Goal: Task Accomplishment & Management: Manage account settings

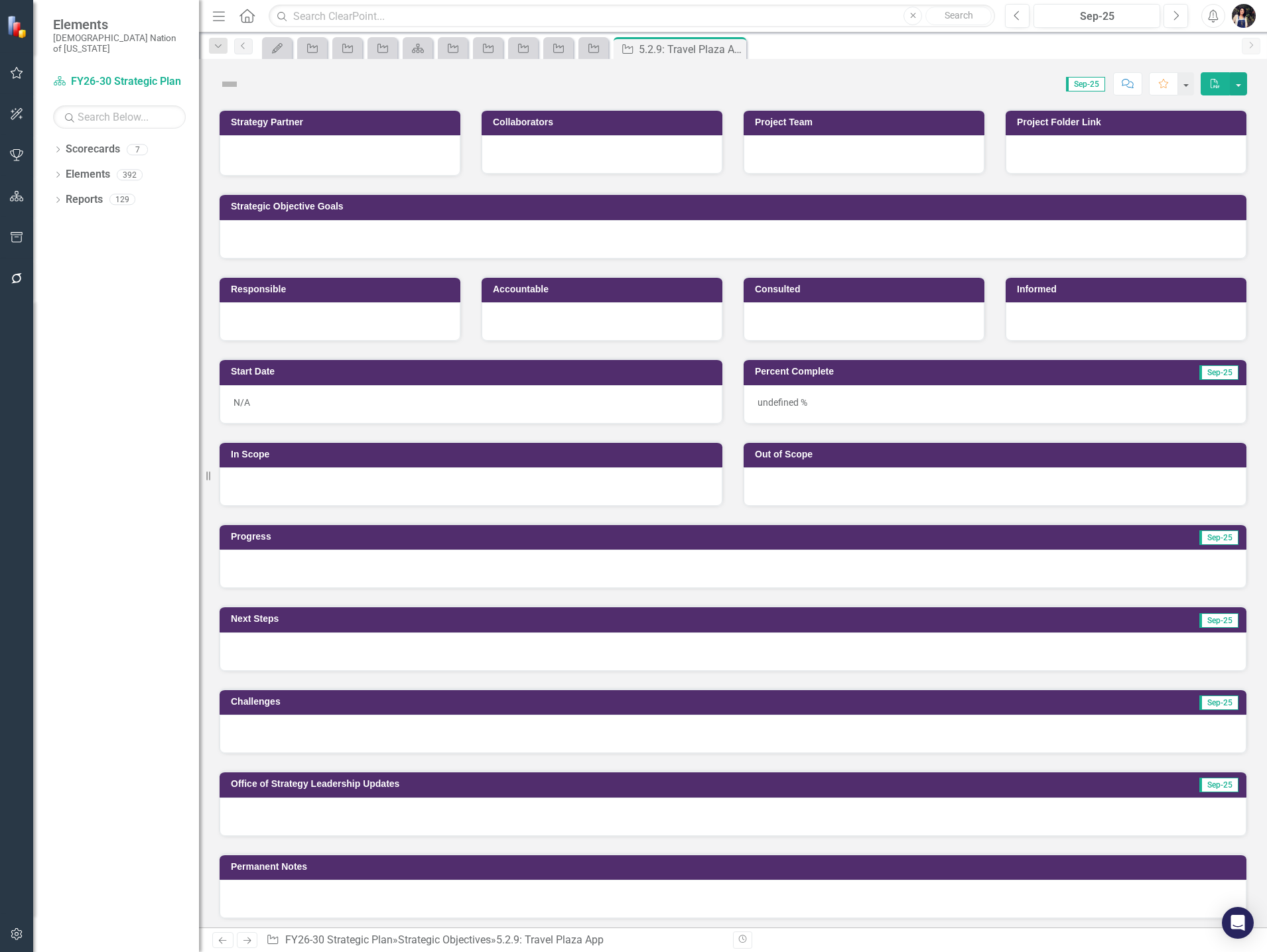
click at [218, 45] on icon "Dropdown" at bounding box center [218, 46] width 12 height 9
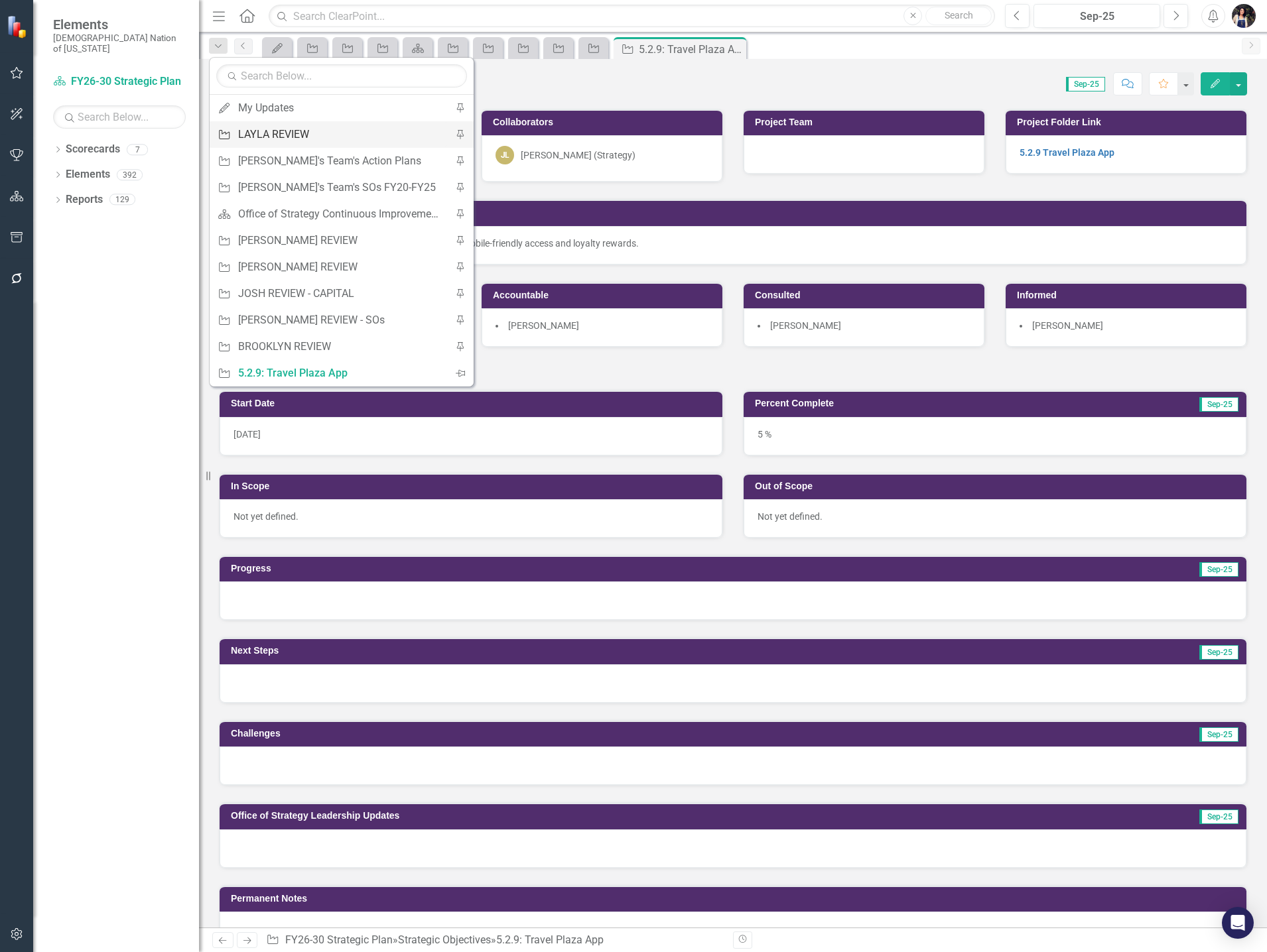
click at [301, 129] on div "LAYLA REVIEW" at bounding box center [339, 134] width 202 height 17
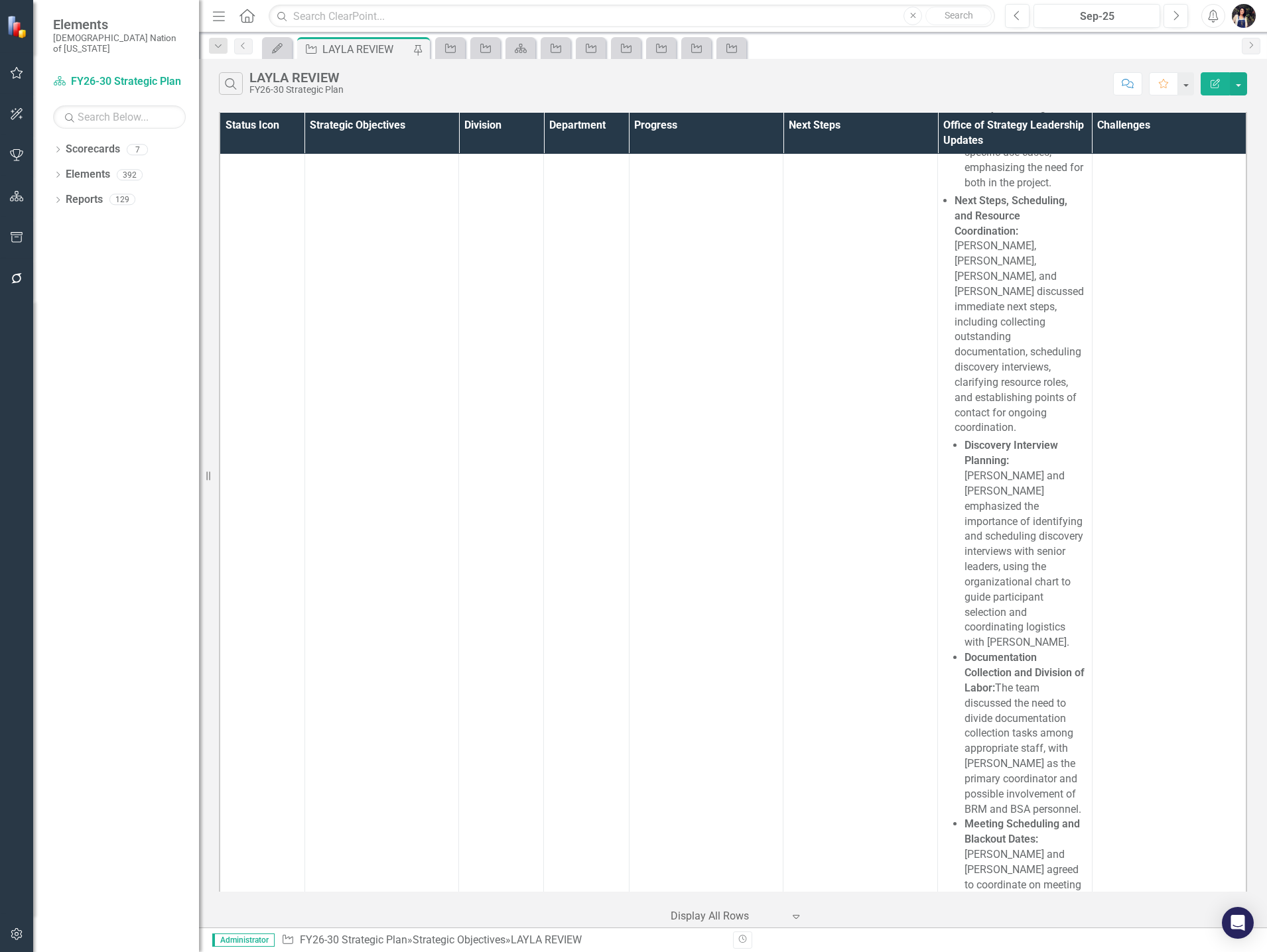
scroll to position [12925, 0]
click at [209, 38] on button "Dropdown" at bounding box center [218, 46] width 19 height 16
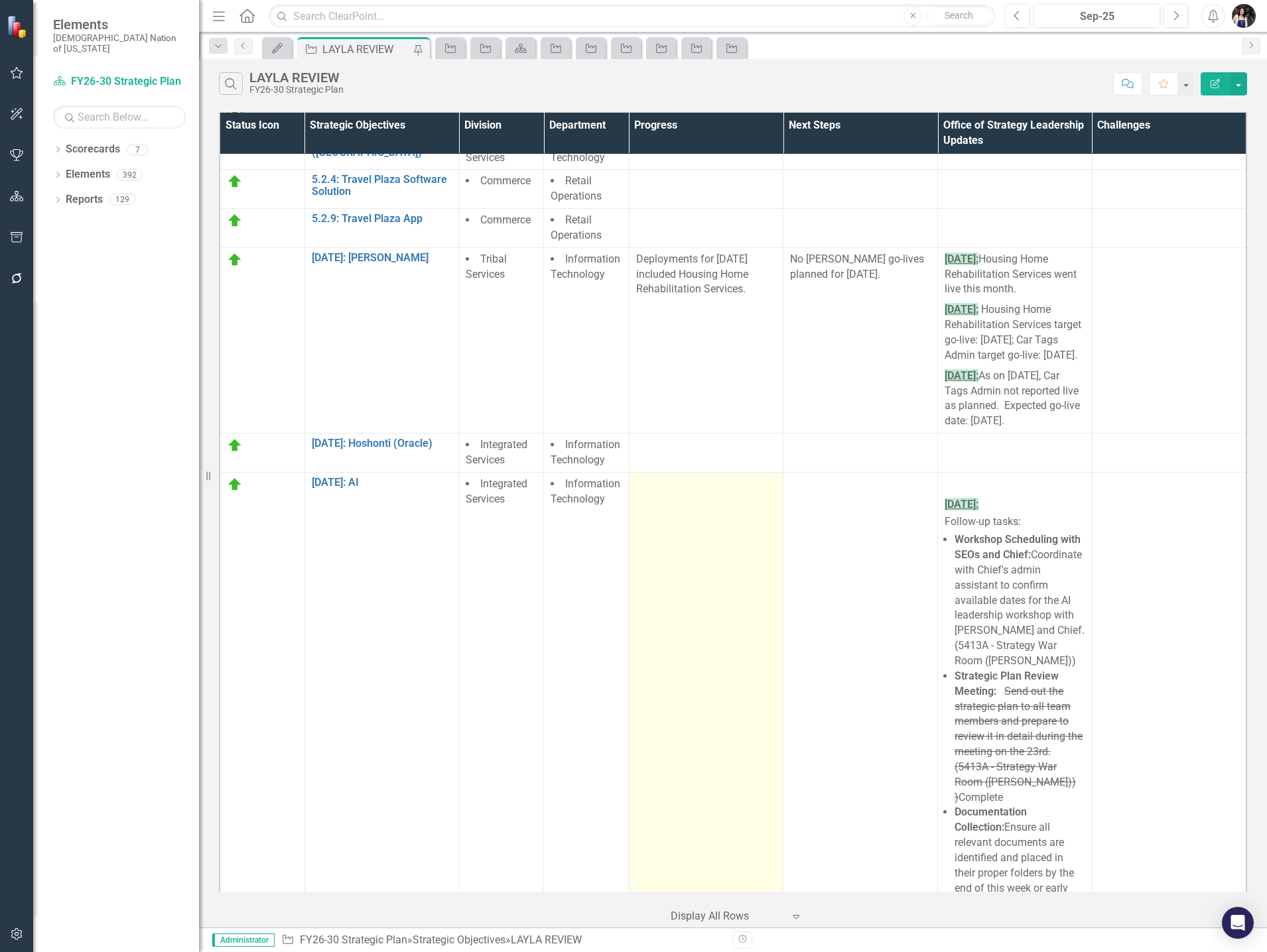
scroll to position [0, 0]
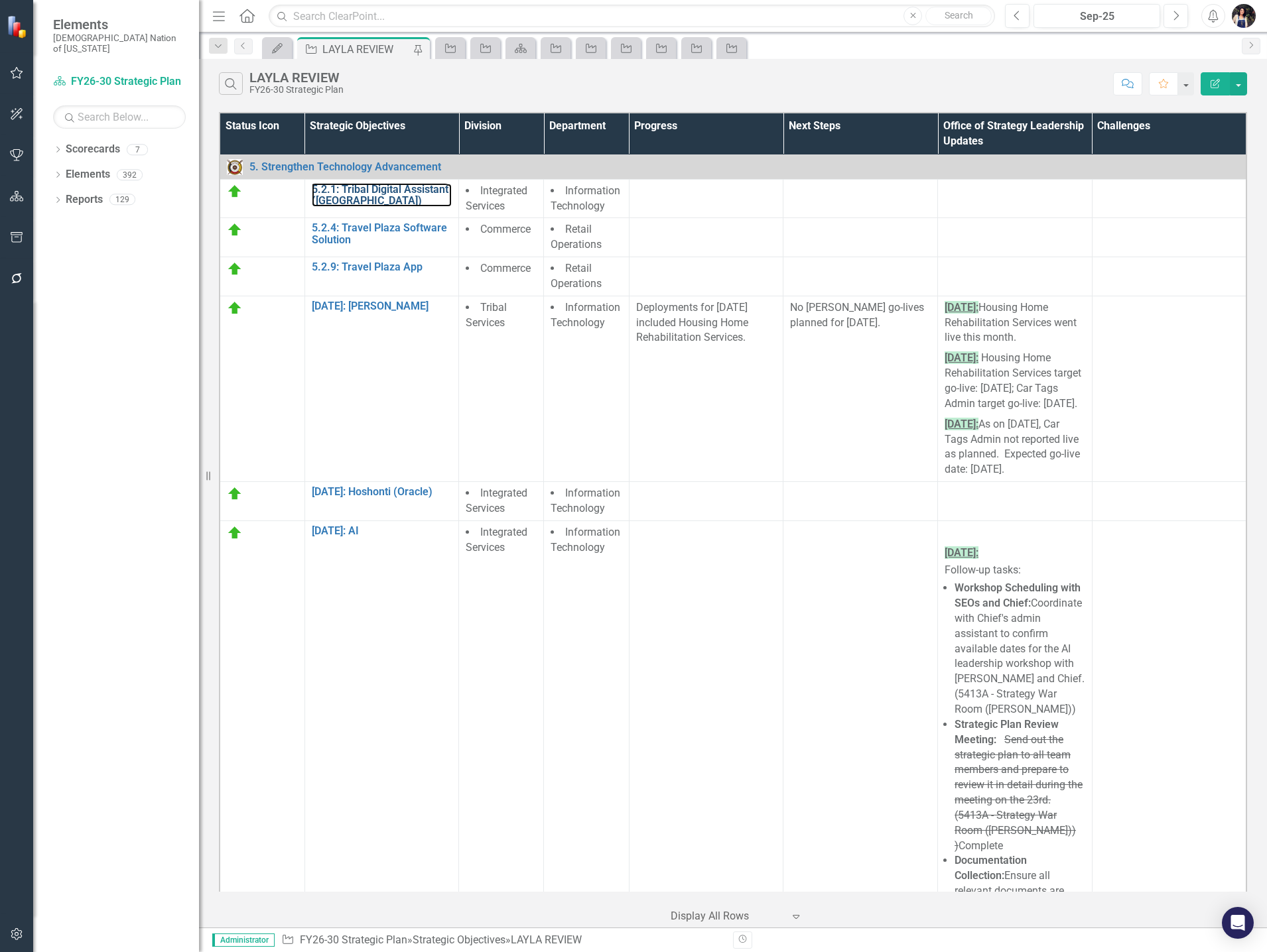
drag, startPoint x: 394, startPoint y: 187, endPoint x: 18, endPoint y: 110, distance: 383.8
click at [394, 187] on link "5.2.1: Tribal Digital Assistant ([GEOGRAPHIC_DATA])" at bounding box center [381, 196] width 141 height 24
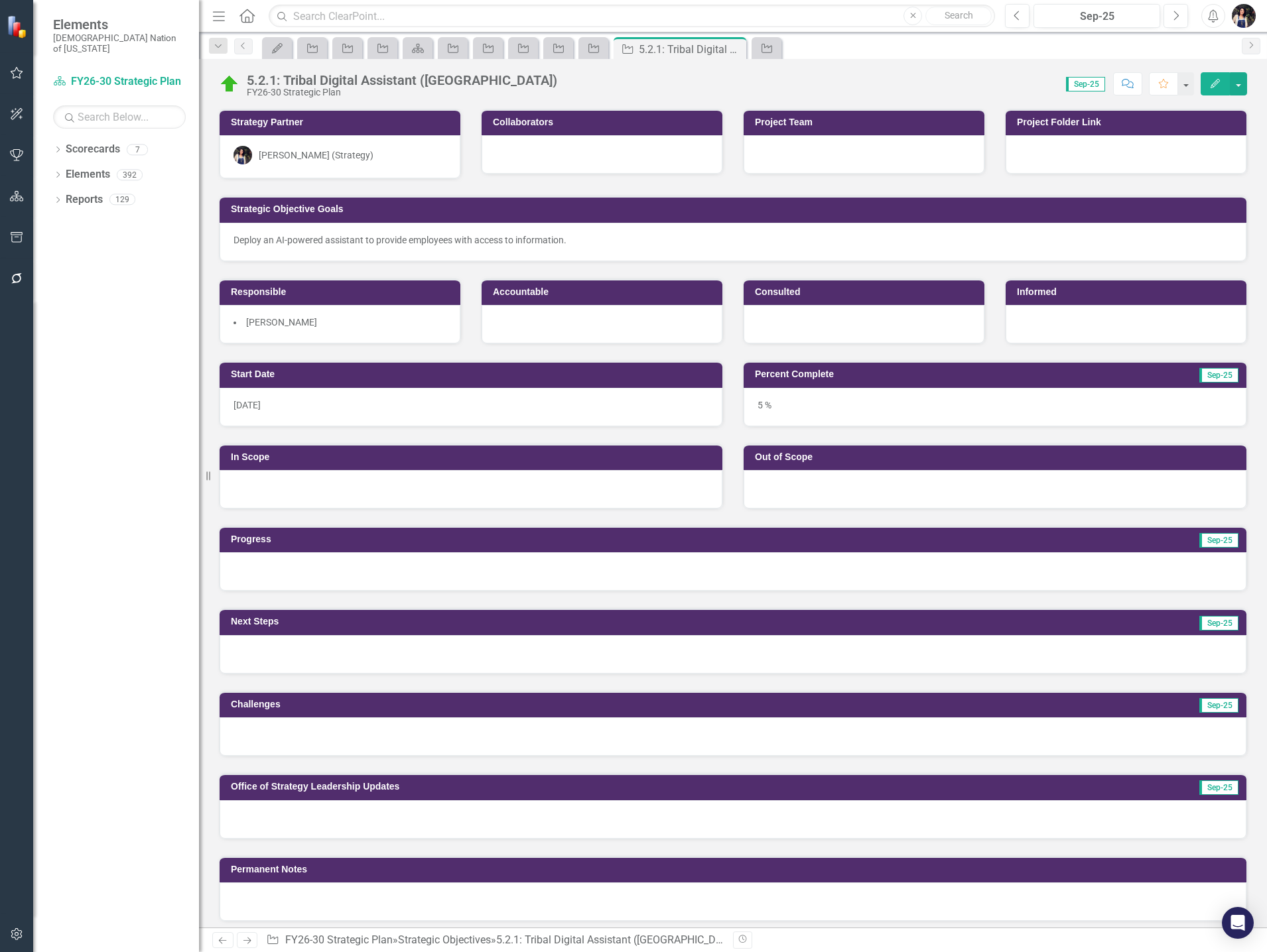
scroll to position [265, 0]
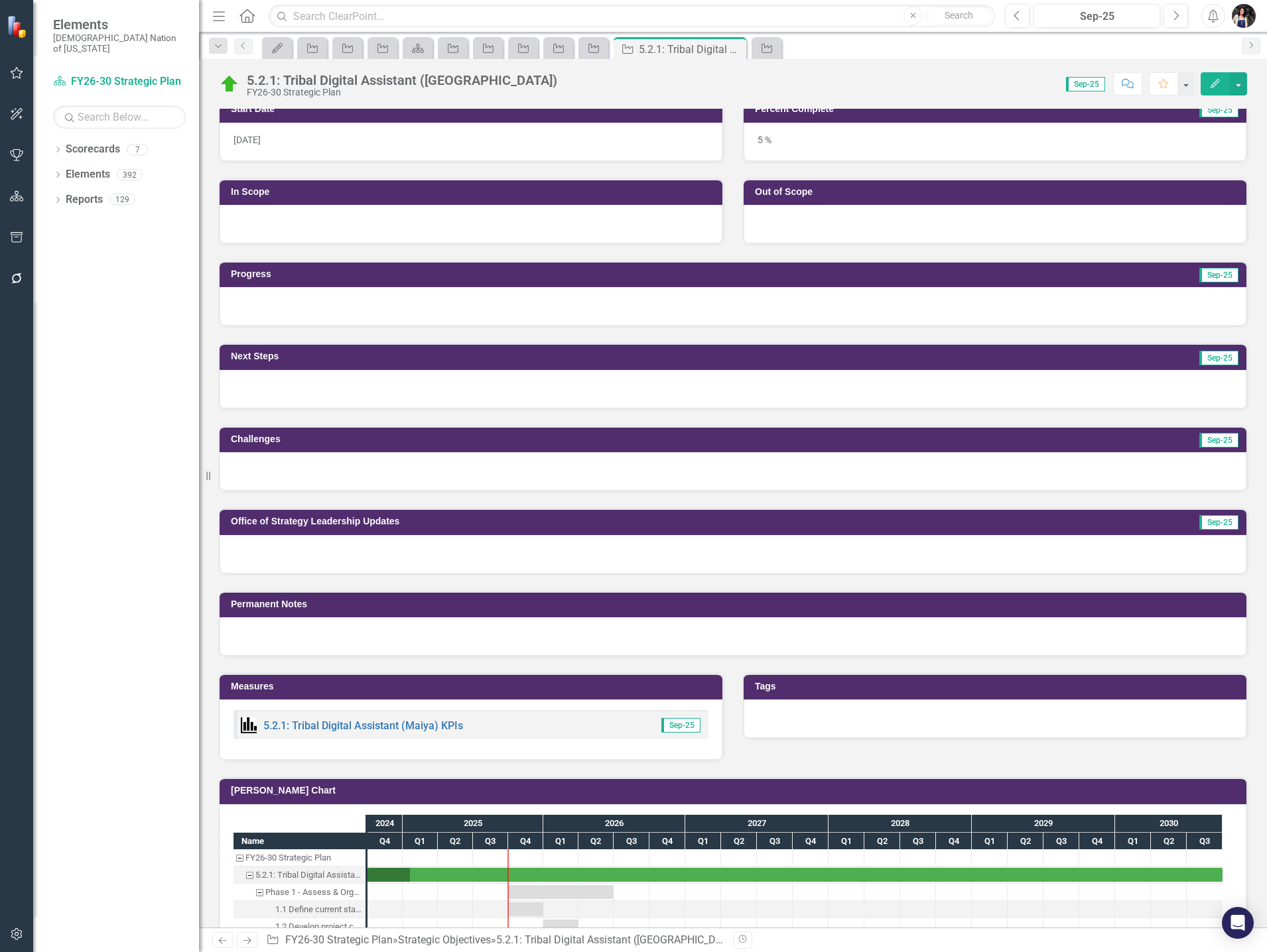
click at [324, 551] on div at bounding box center [732, 553] width 1026 height 38
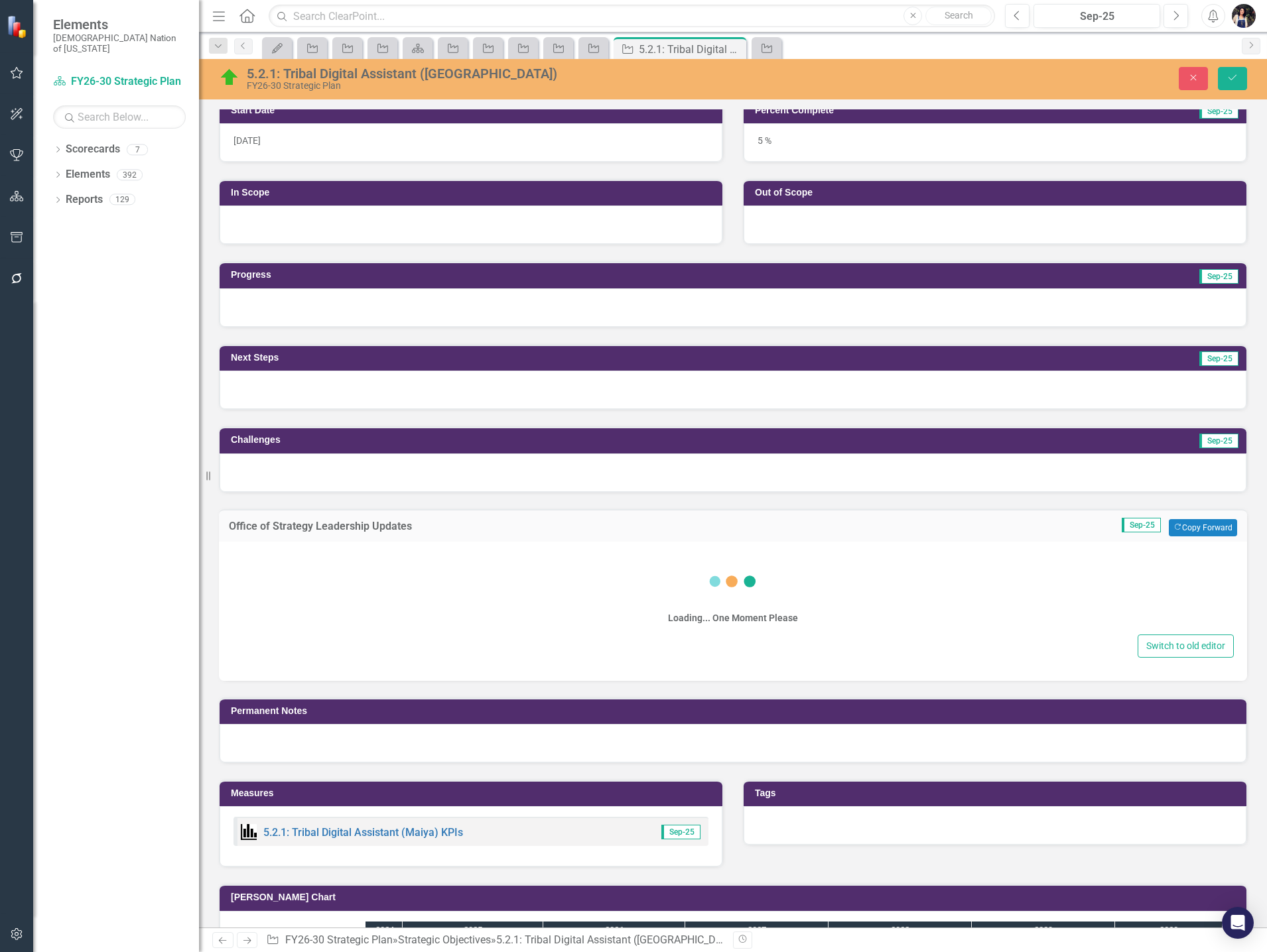
click at [326, 598] on div "Loading... One Moment Please" at bounding box center [732, 593] width 1002 height 77
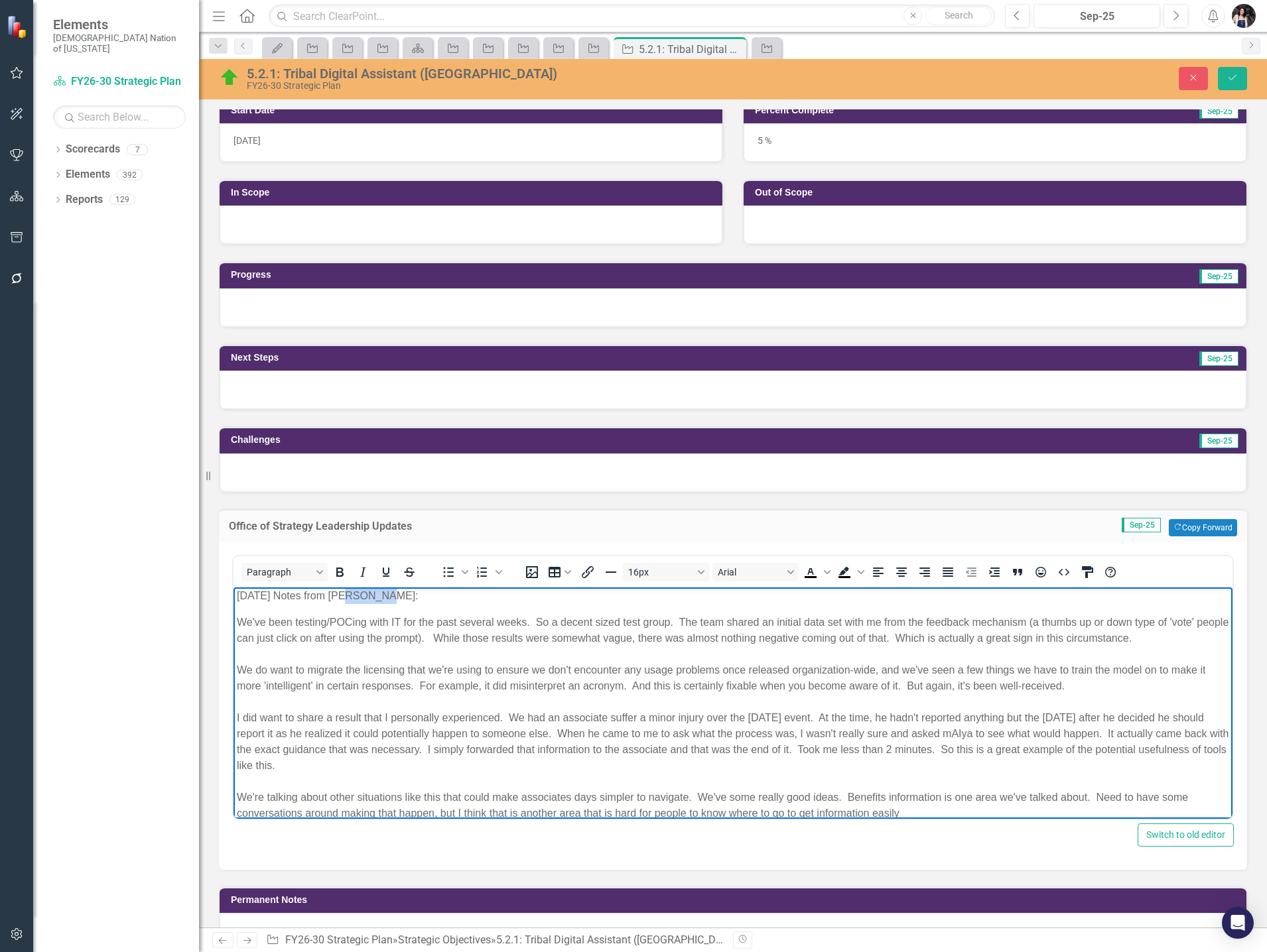
scroll to position [0, 0]
drag, startPoint x: 360, startPoint y: 595, endPoint x: 217, endPoint y: 598, distance: 143.0
click at [233, 598] on html "09/30/2025 Notes from Scott: We've been testing/POCing with IT for the past sev…" at bounding box center [732, 706] width 999 height 240
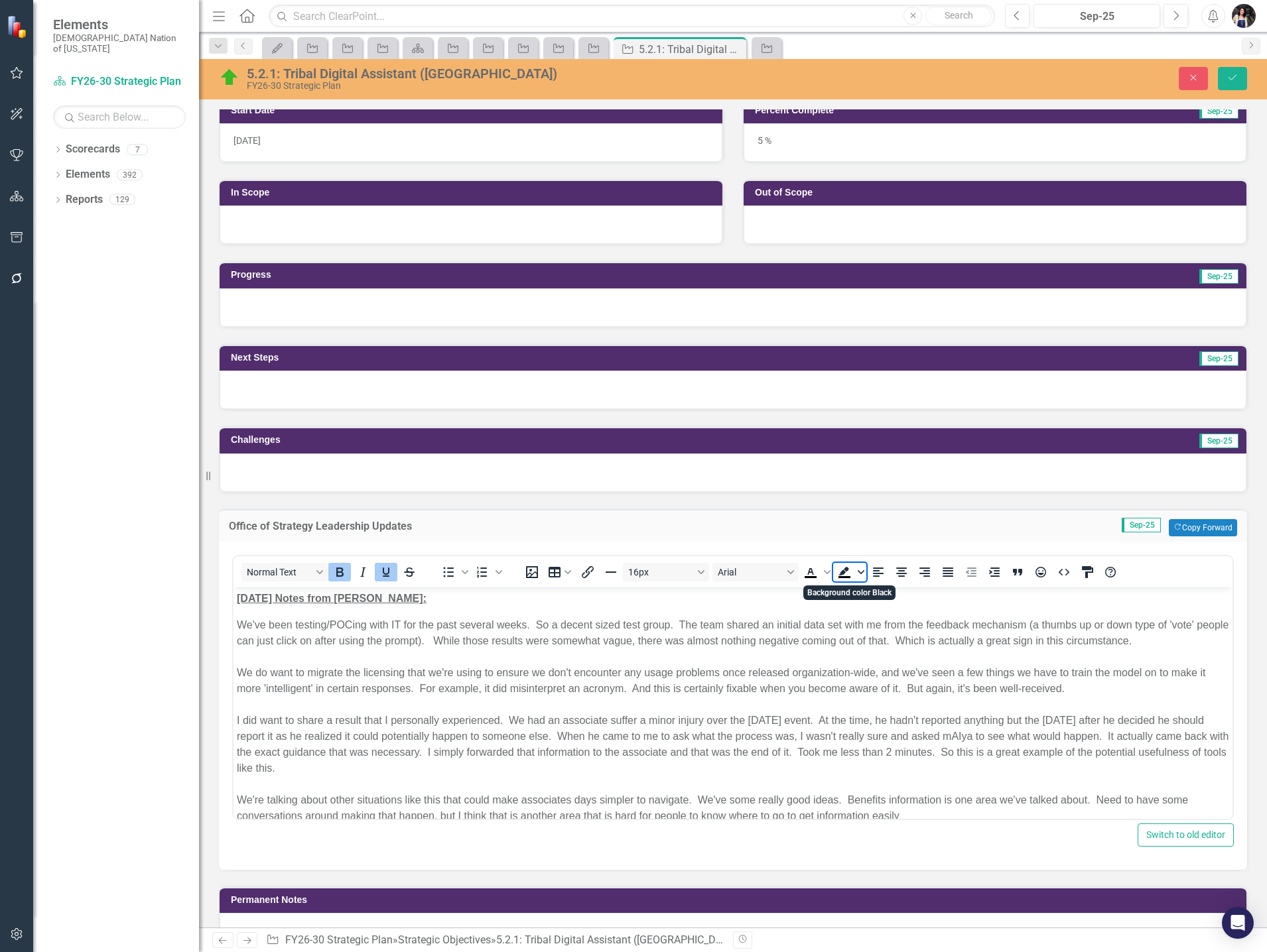
click at [855, 570] on span "Background color Black" at bounding box center [860, 572] width 11 height 19
click at [846, 594] on div "Light Green" at bounding box center [843, 591] width 16 height 16
click at [1228, 73] on icon "Save" at bounding box center [1232, 77] width 12 height 9
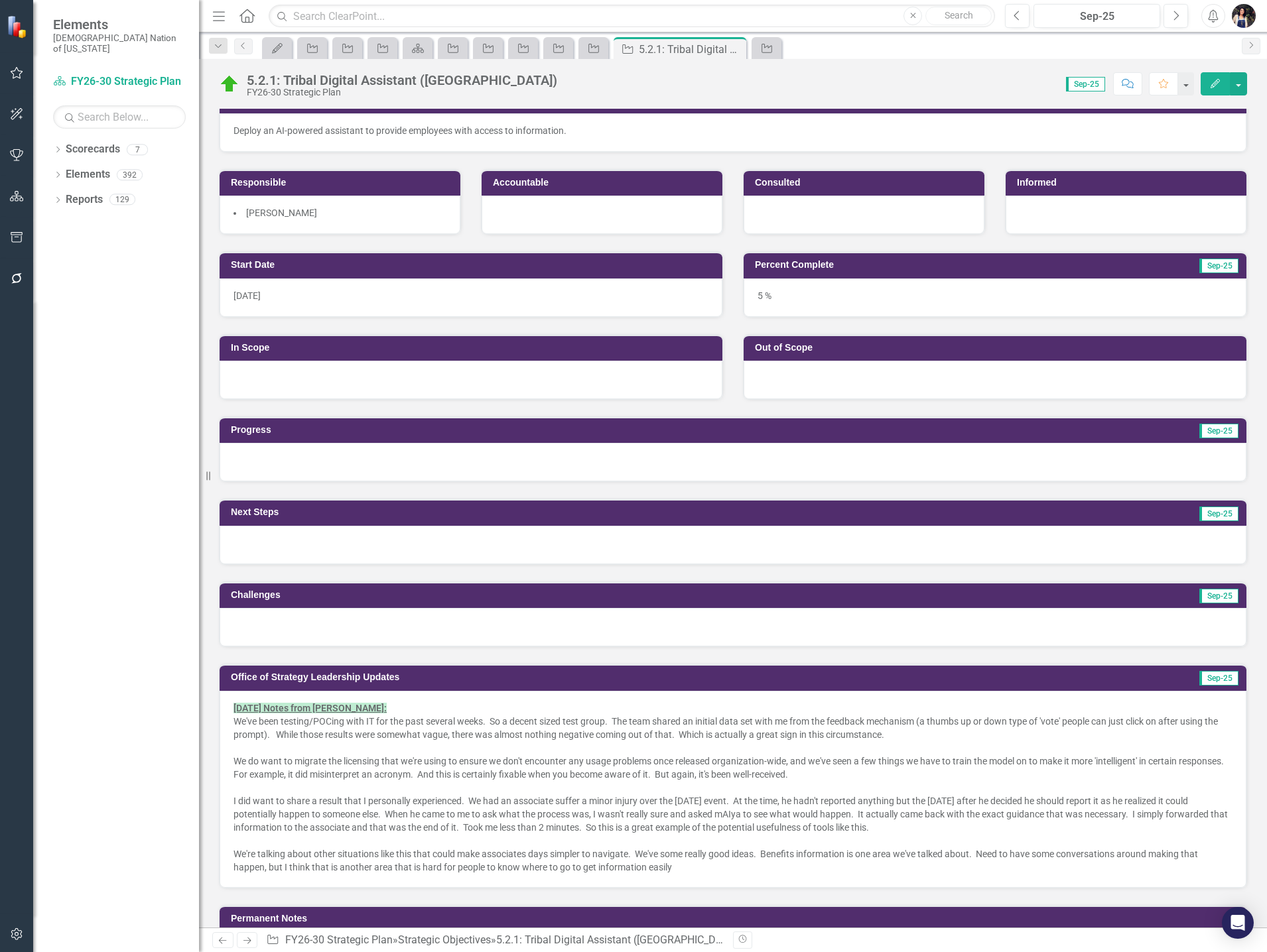
scroll to position [133, 0]
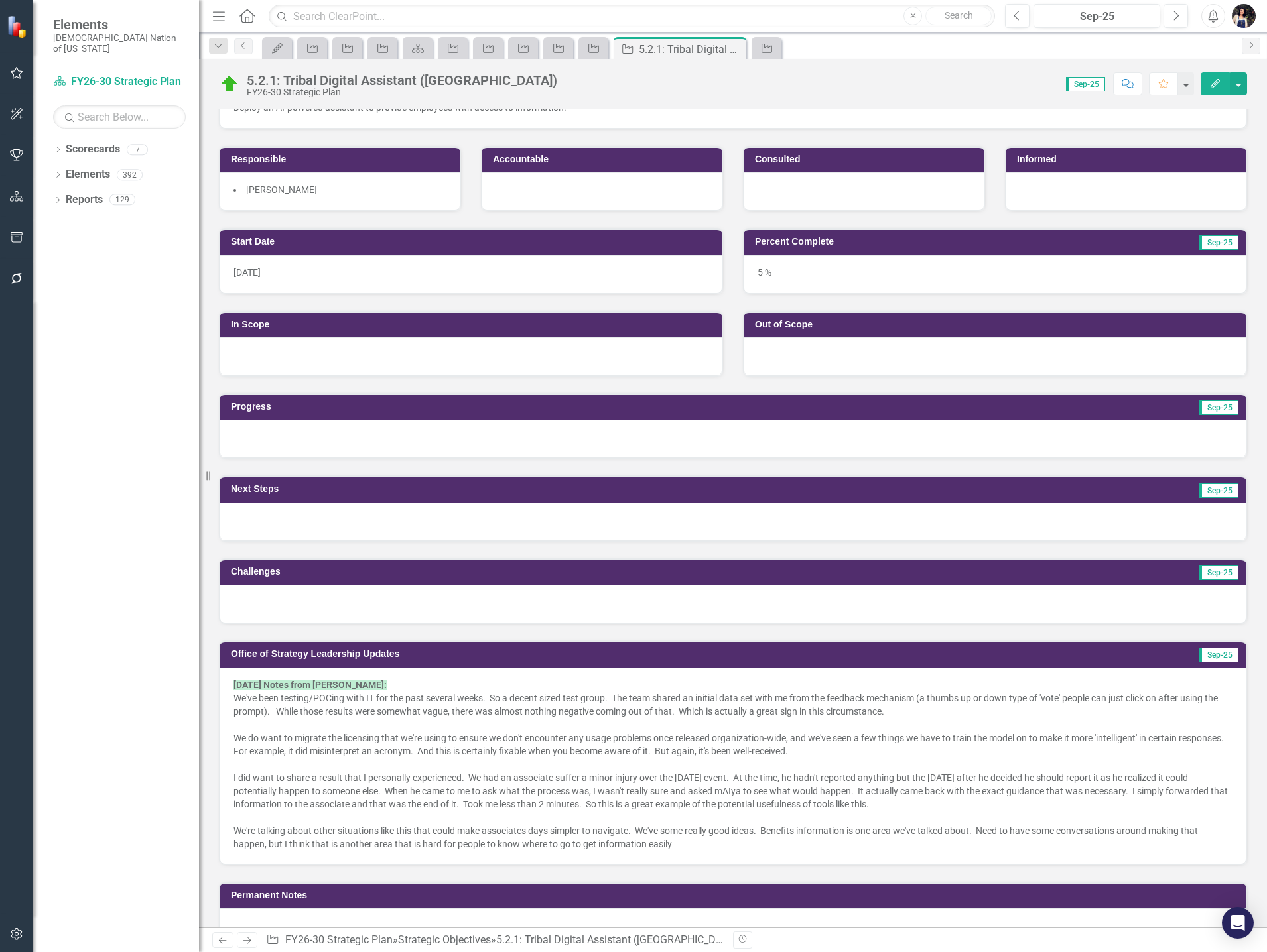
click at [347, 439] on div at bounding box center [732, 438] width 1026 height 38
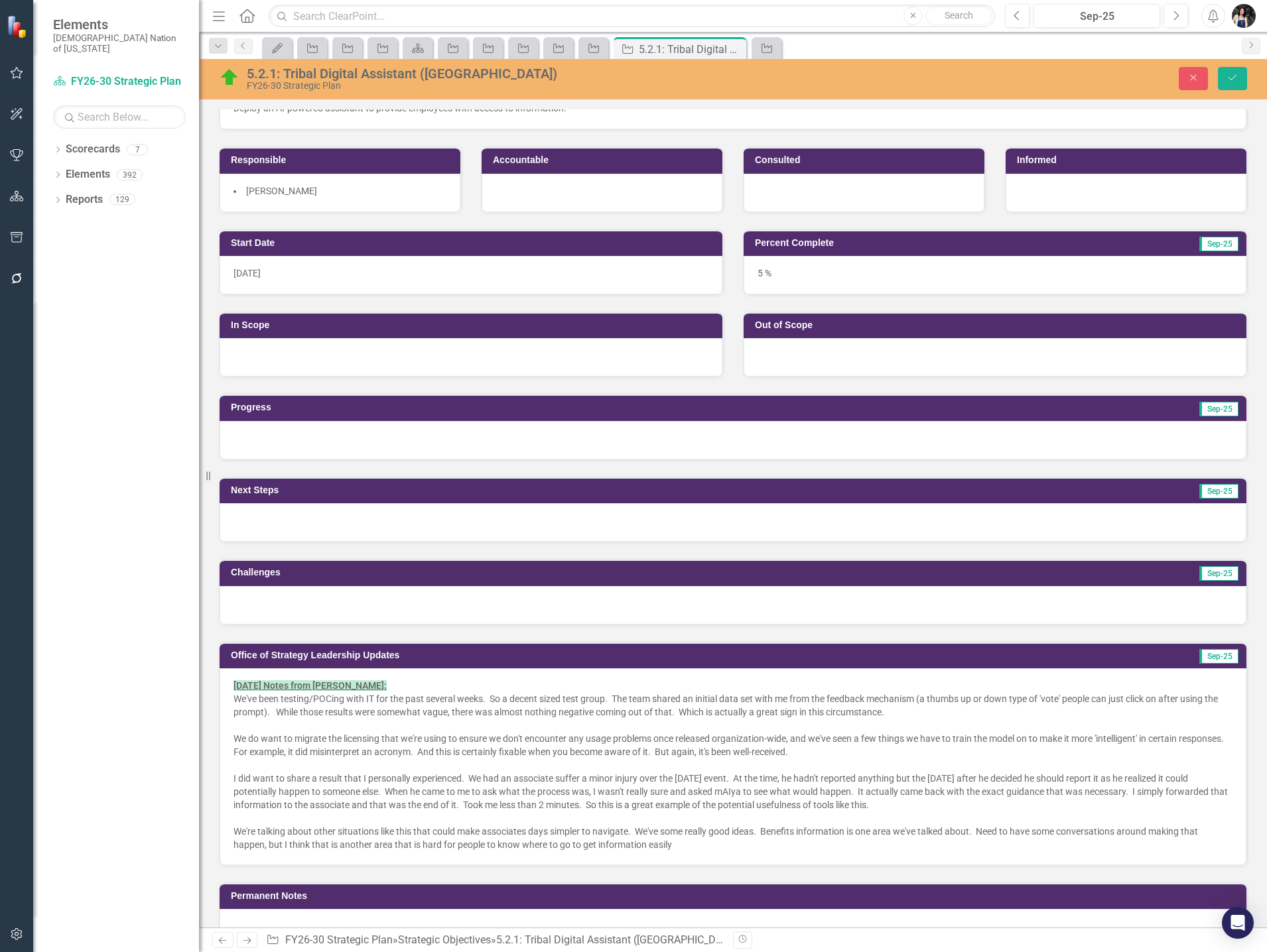
click at [349, 448] on div at bounding box center [732, 439] width 1026 height 38
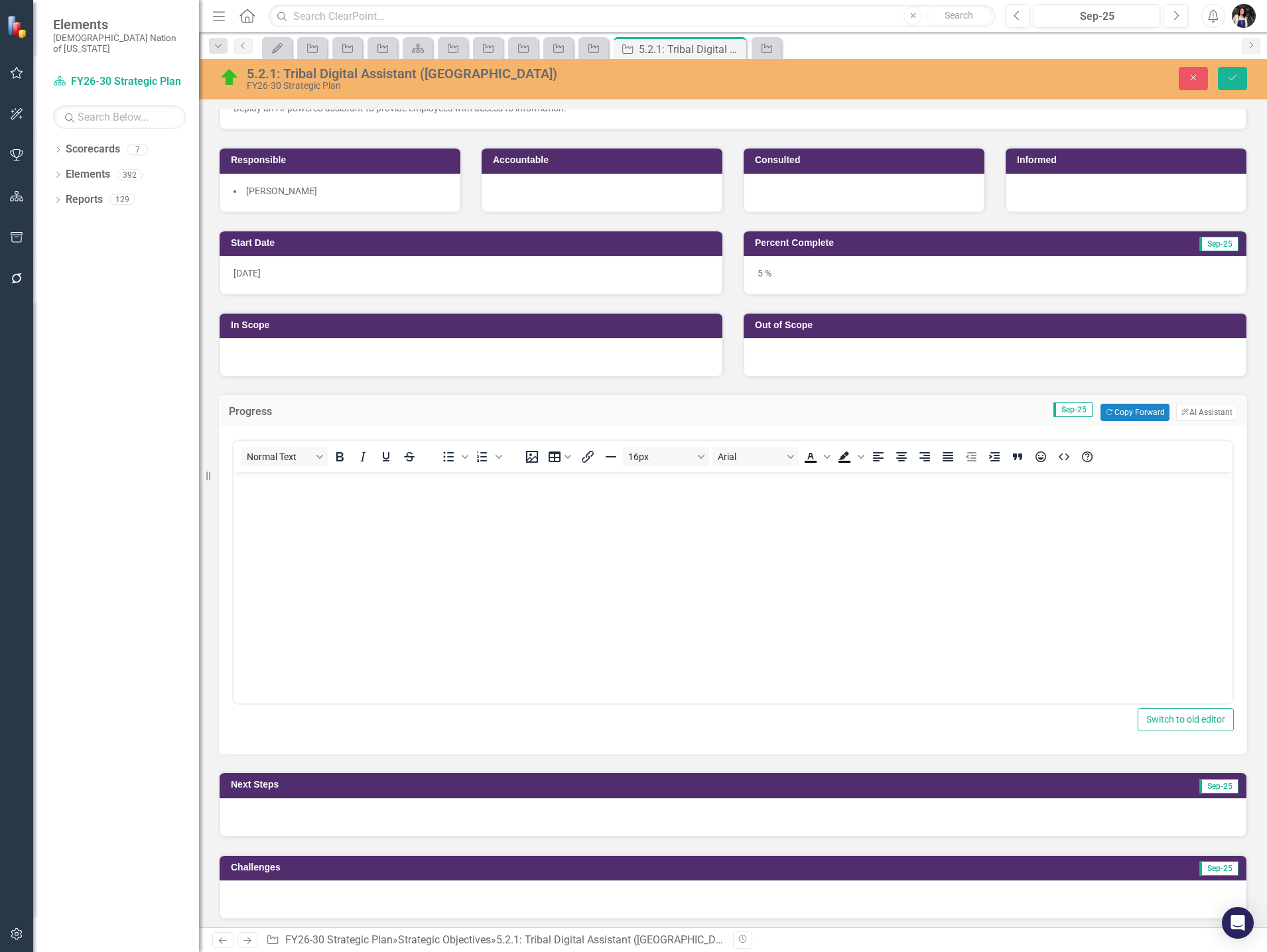
scroll to position [0, 0]
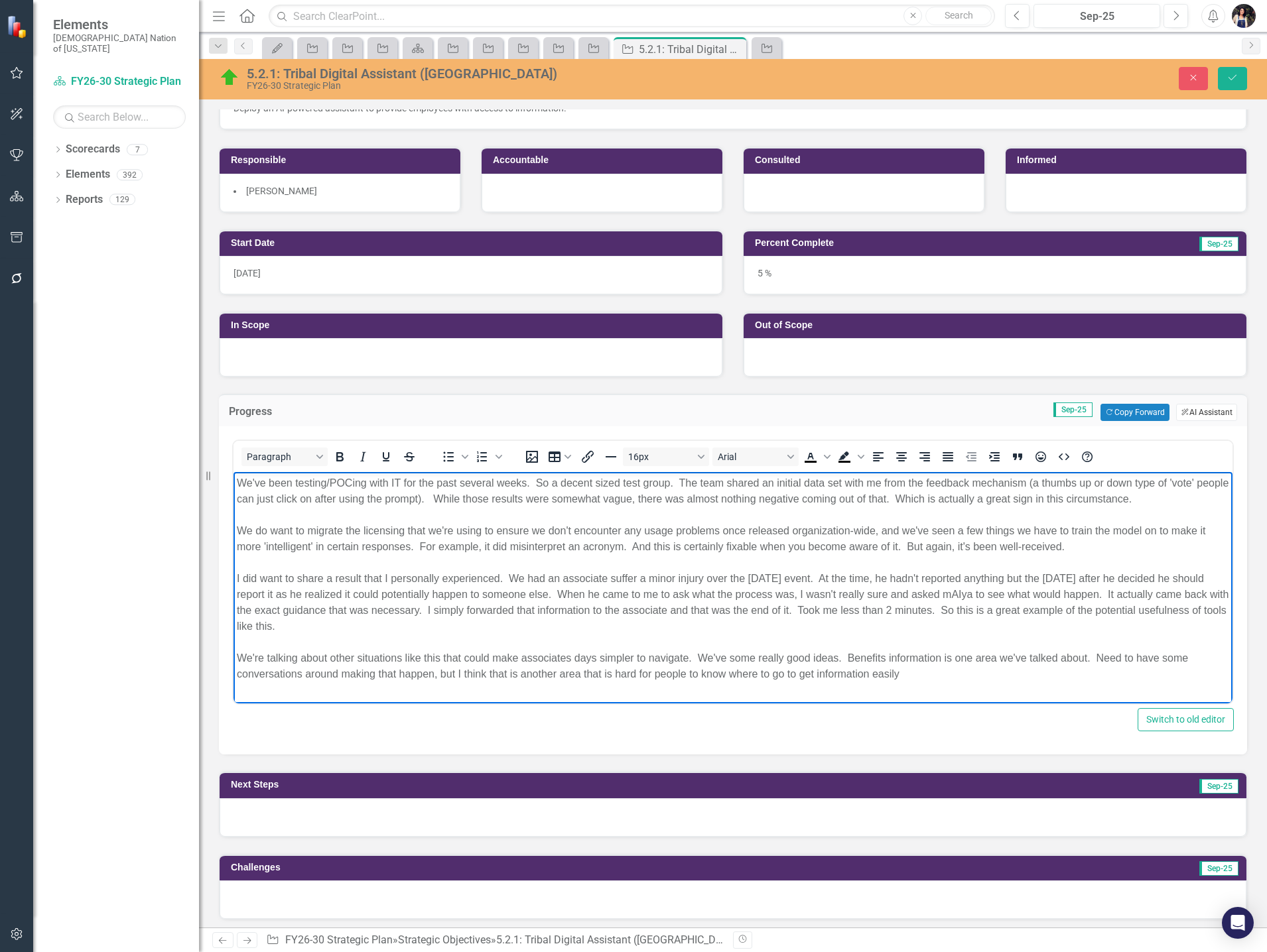
click at [1189, 413] on button "ClearPoint AI AI Assistant" at bounding box center [1206, 413] width 61 height 18
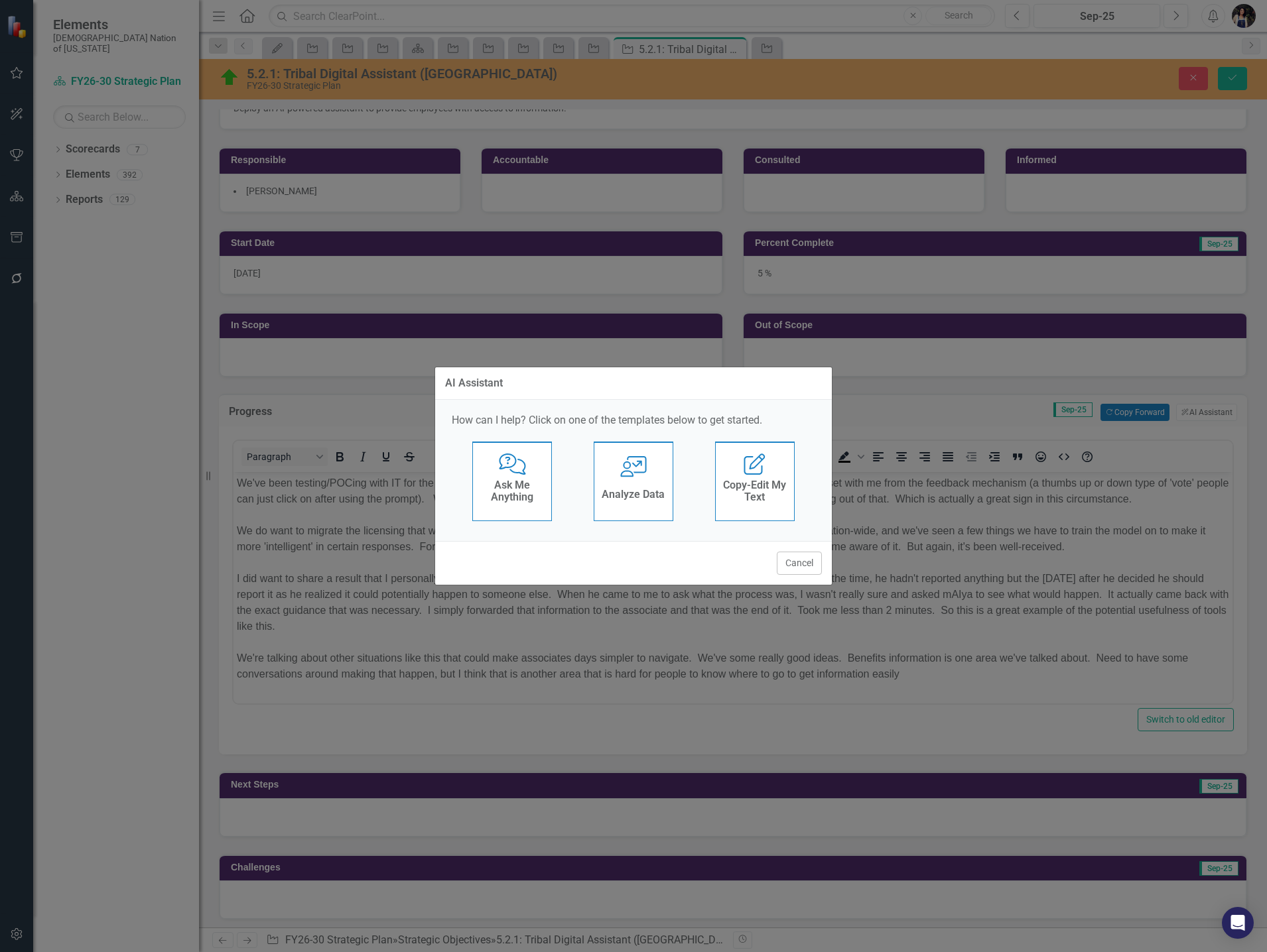
click at [641, 484] on div "User with Chart Analyze Data" at bounding box center [633, 480] width 80 height 80
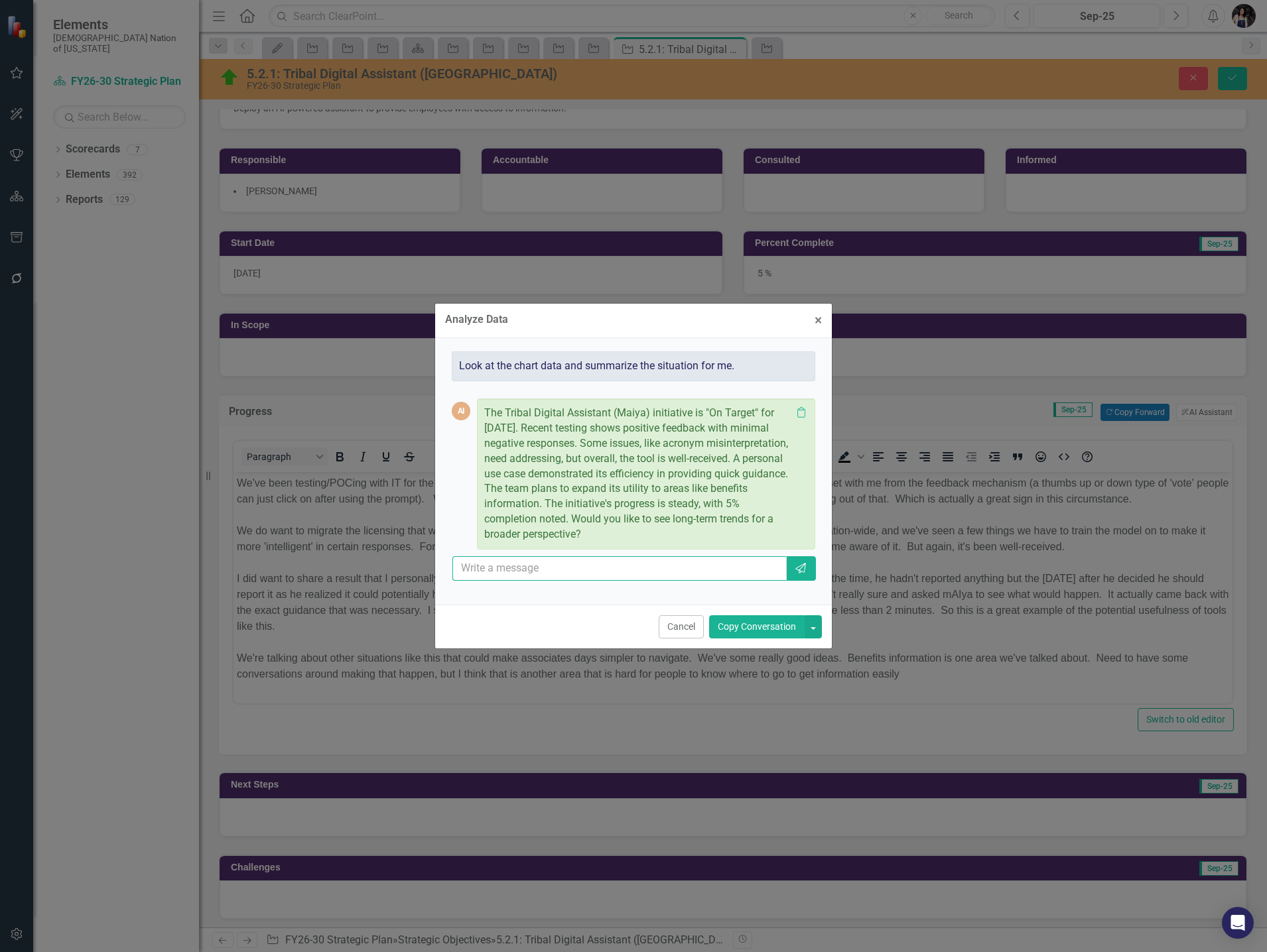
click at [567, 569] on input "text" at bounding box center [619, 568] width 334 height 25
type input "remove "the""
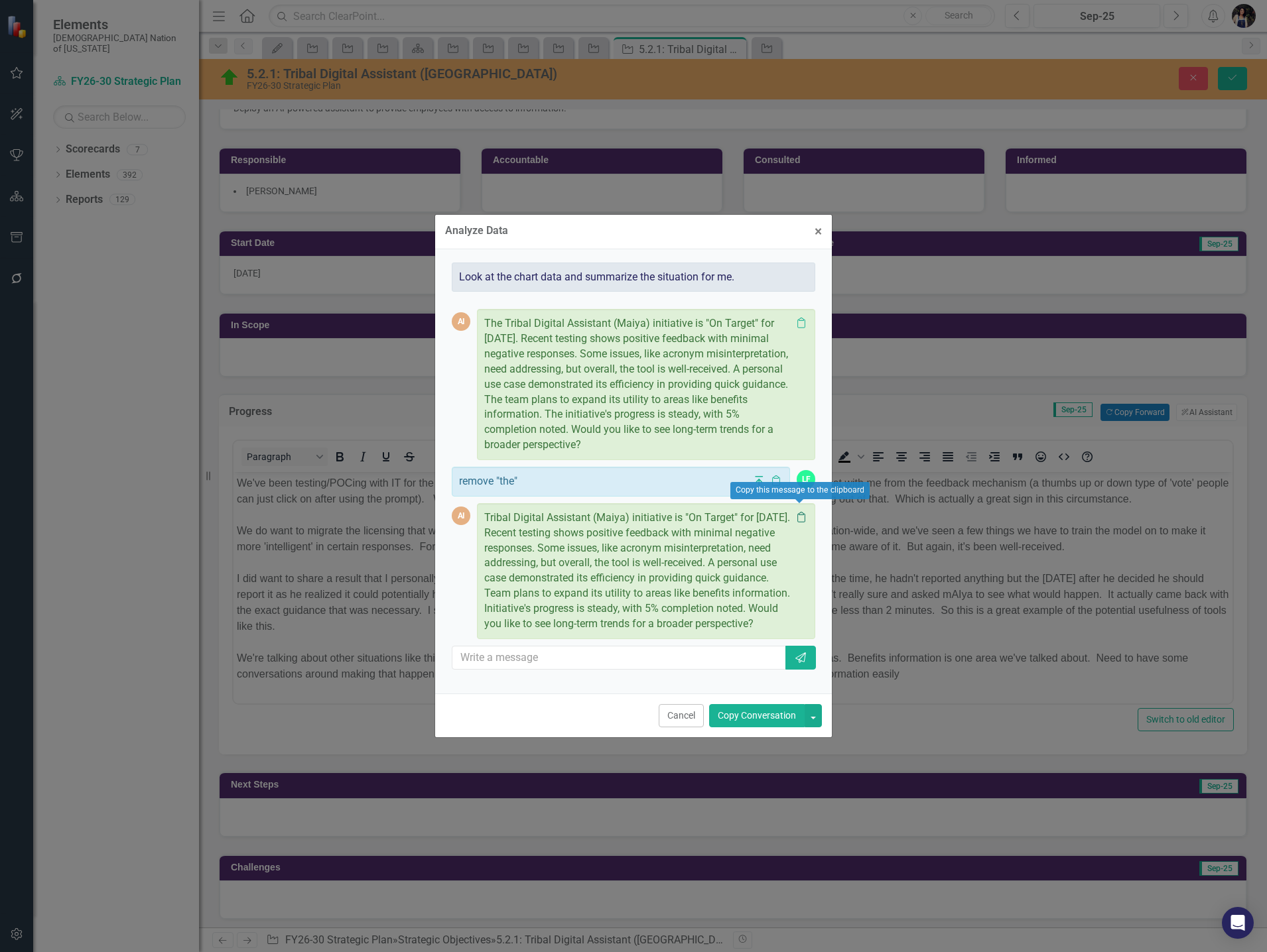
click at [802, 512] on icon "Clipboard" at bounding box center [800, 517] width 13 height 11
click at [371, 595] on div "Analyze Data × Close Look at the chart data and summarize the situation for me.…" at bounding box center [633, 476] width 1267 height 952
drag, startPoint x: 689, startPoint y: 716, endPoint x: 616, endPoint y: 206, distance: 515.2
click at [689, 716] on button "Cancel" at bounding box center [681, 715] width 45 height 24
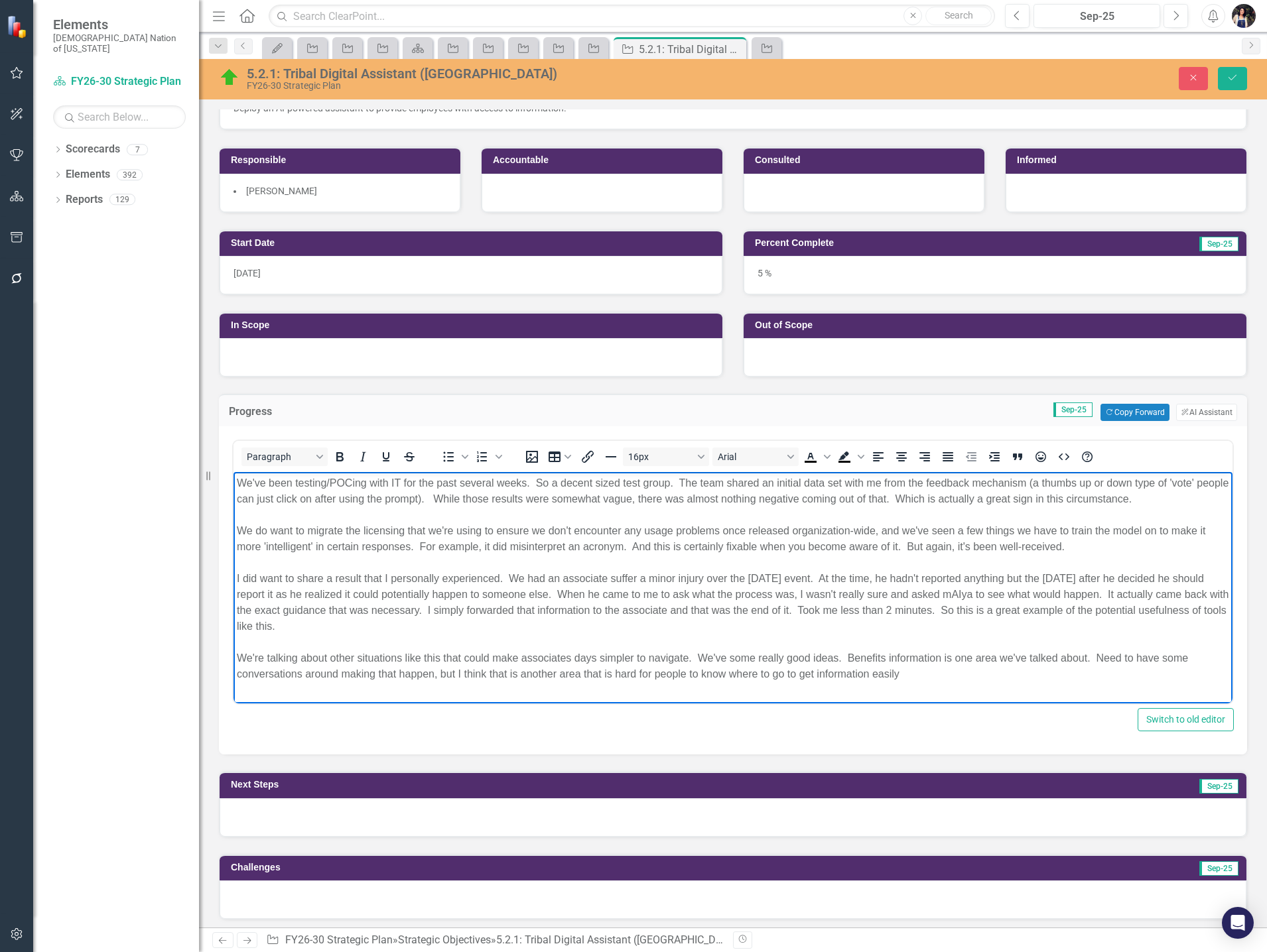
click at [918, 682] on div "We're talking about other situations like this that could make associates days …" at bounding box center [732, 666] width 992 height 31
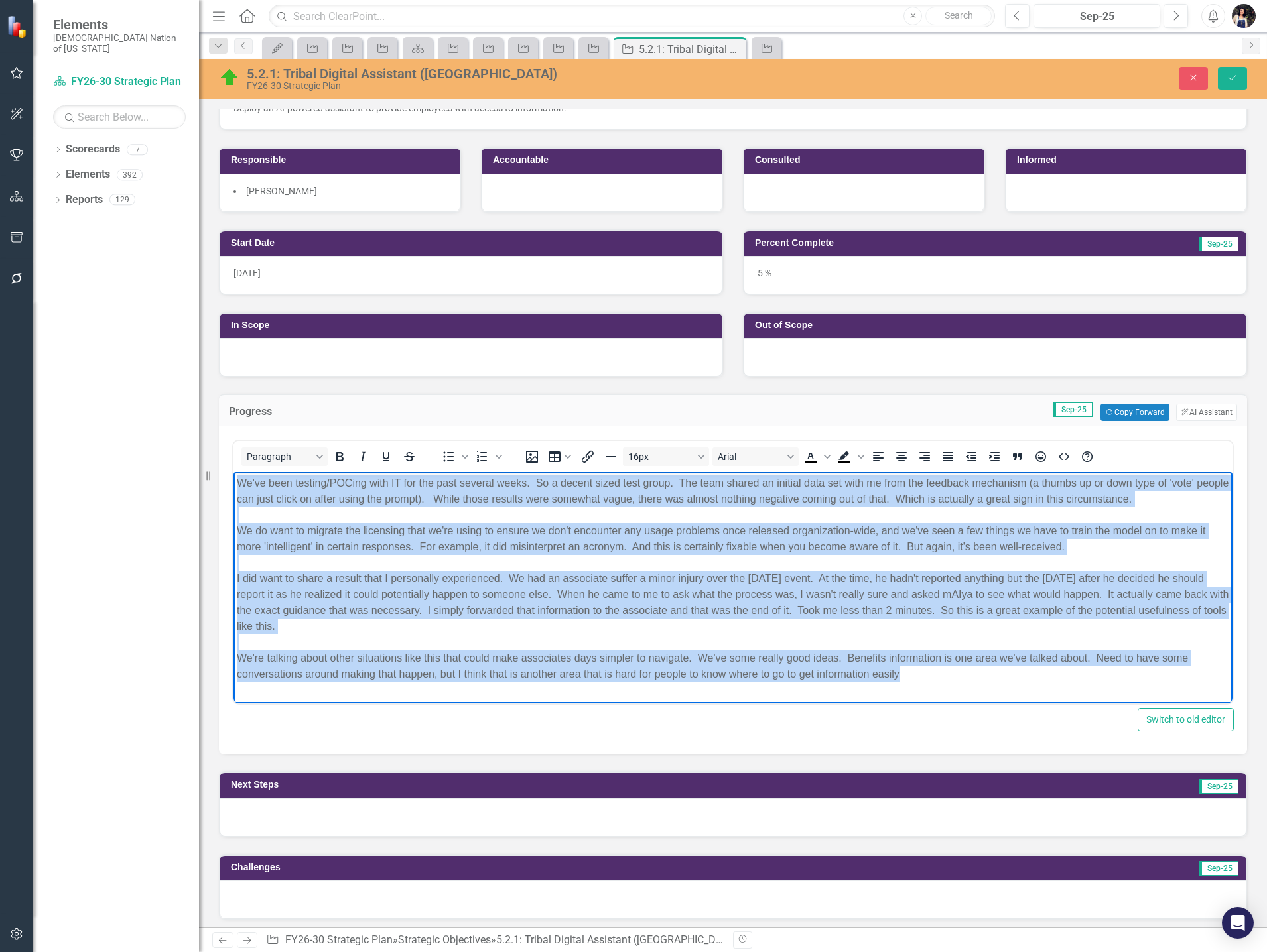
drag, startPoint x: 871, startPoint y: 672, endPoint x: 203, endPoint y: 477, distance: 695.9
click at [233, 477] on html "We've been testing/POCing with IT for the past several weeks. So a decent sized…" at bounding box center [732, 578] width 999 height 213
paste body "Rich Text Area. Press ALT-0 for help."
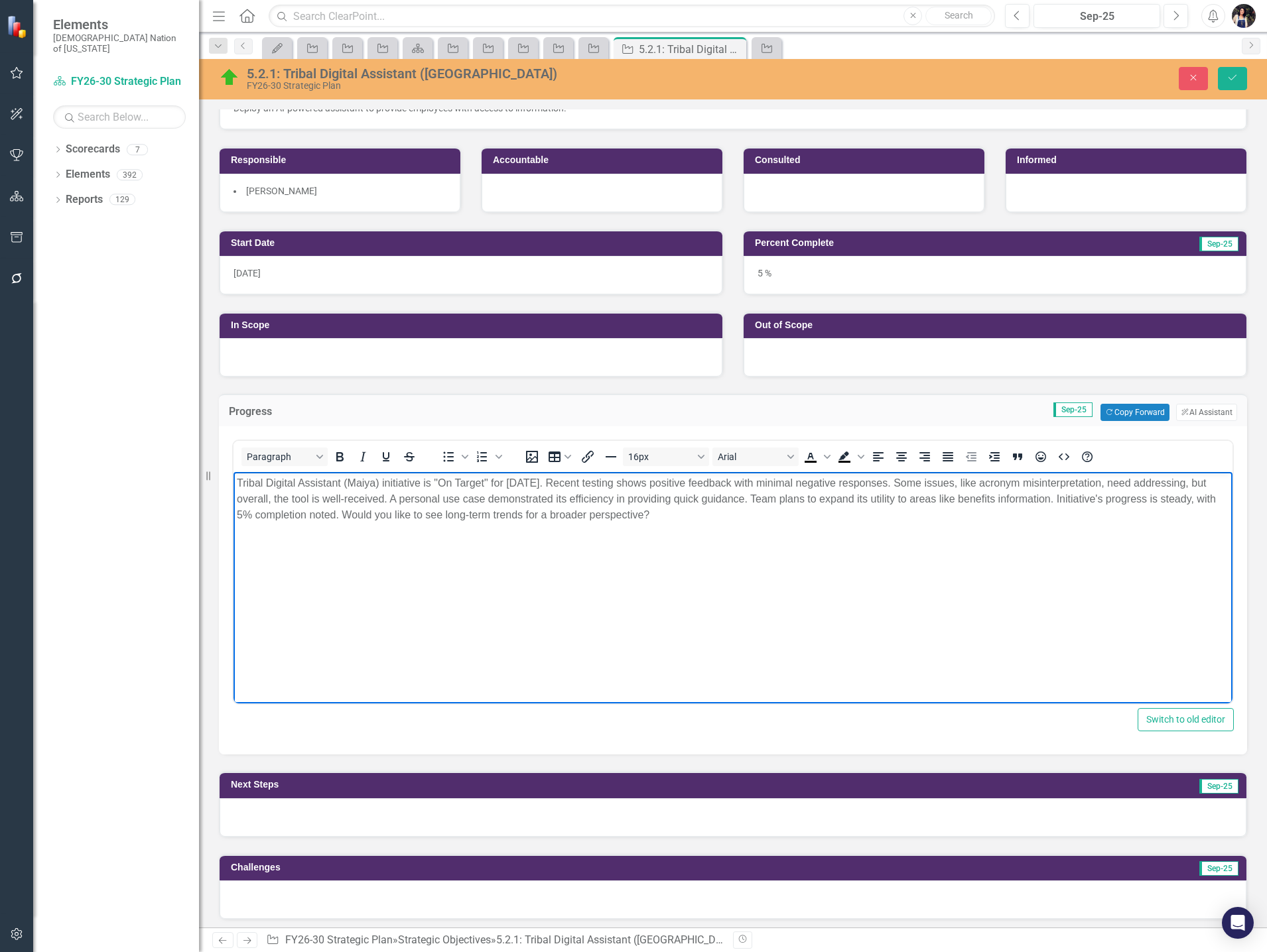
click at [630, 479] on div "Tribal Digital Assistant (Maiya) initiative is "On Target" for September 2025. …" at bounding box center [732, 499] width 992 height 48
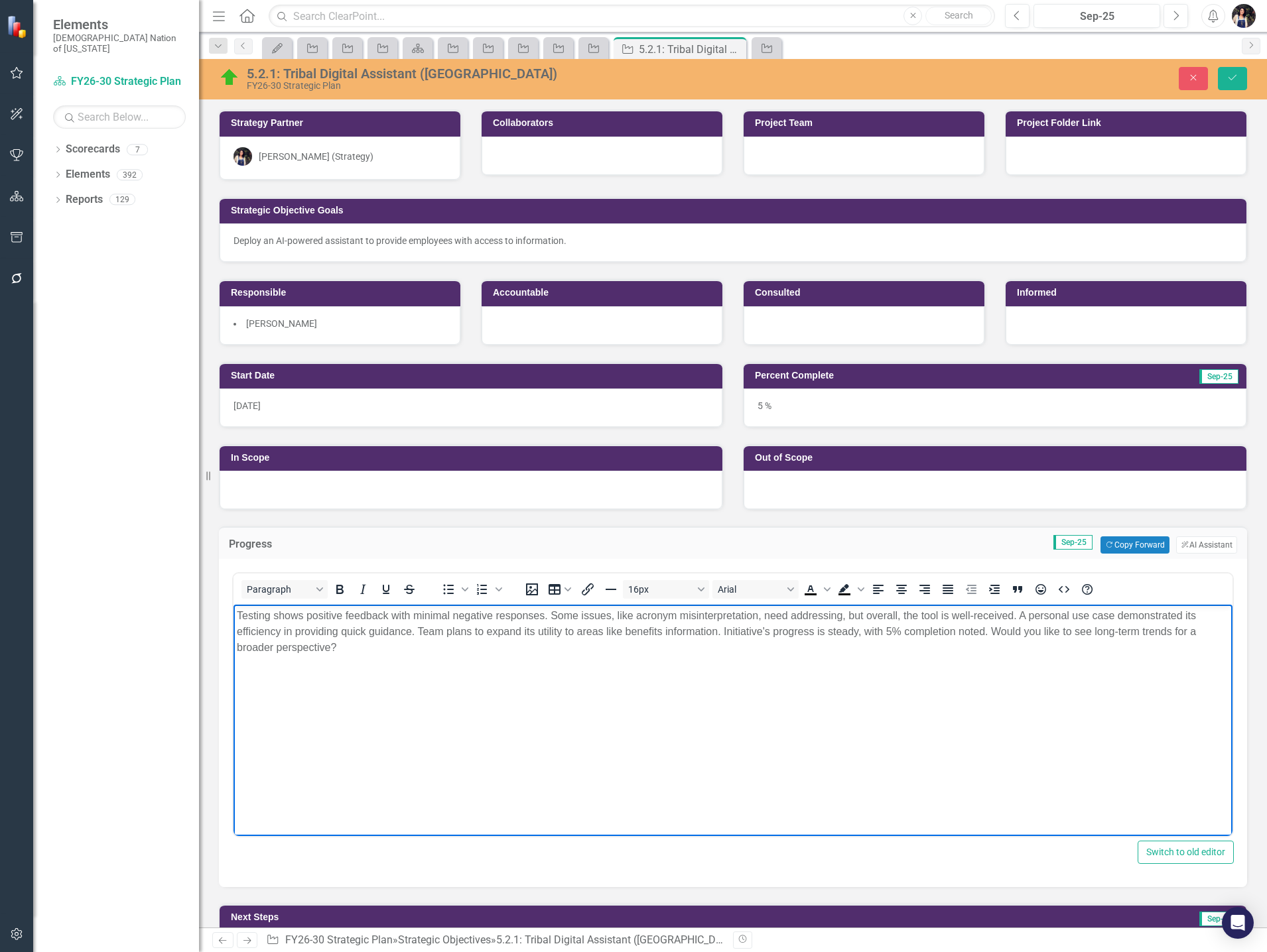
scroll to position [133, 0]
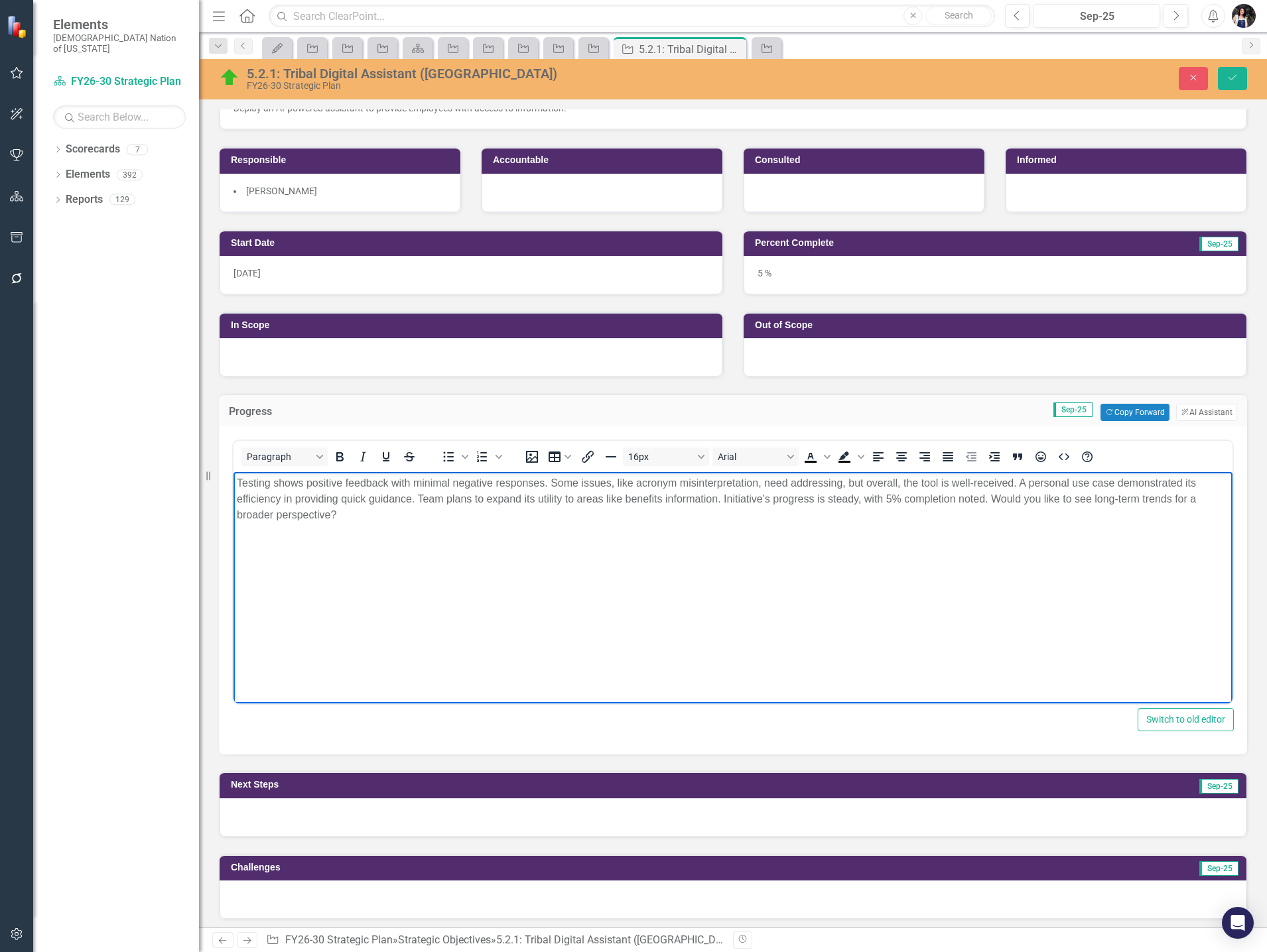
click at [402, 538] on body "Testing shows positive feedback with minimal negative responses. Some issues, l…" at bounding box center [732, 571] width 999 height 198
click at [662, 498] on div "Testing shows positive feedback with minimal negative responses. Some issues, l…" at bounding box center [732, 491] width 992 height 31
drag, startPoint x: 729, startPoint y: 498, endPoint x: 420, endPoint y: 496, distance: 309.0
click at [420, 496] on div "Testing shows positive feedback with minimal negative responses. Some issues, l…" at bounding box center [732, 491] width 992 height 31
click at [394, 830] on div at bounding box center [732, 816] width 1026 height 38
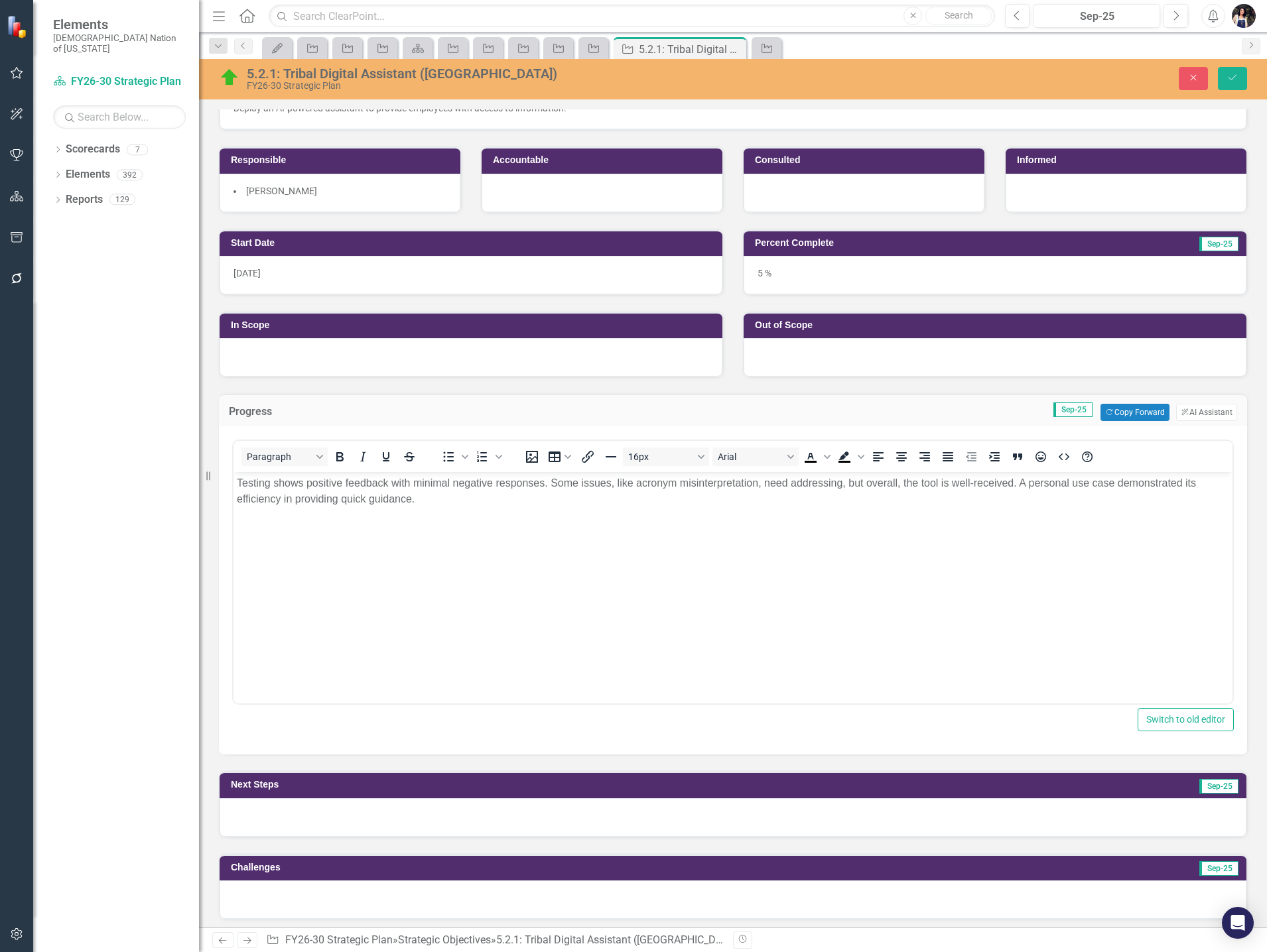
click at [394, 830] on div at bounding box center [732, 816] width 1026 height 38
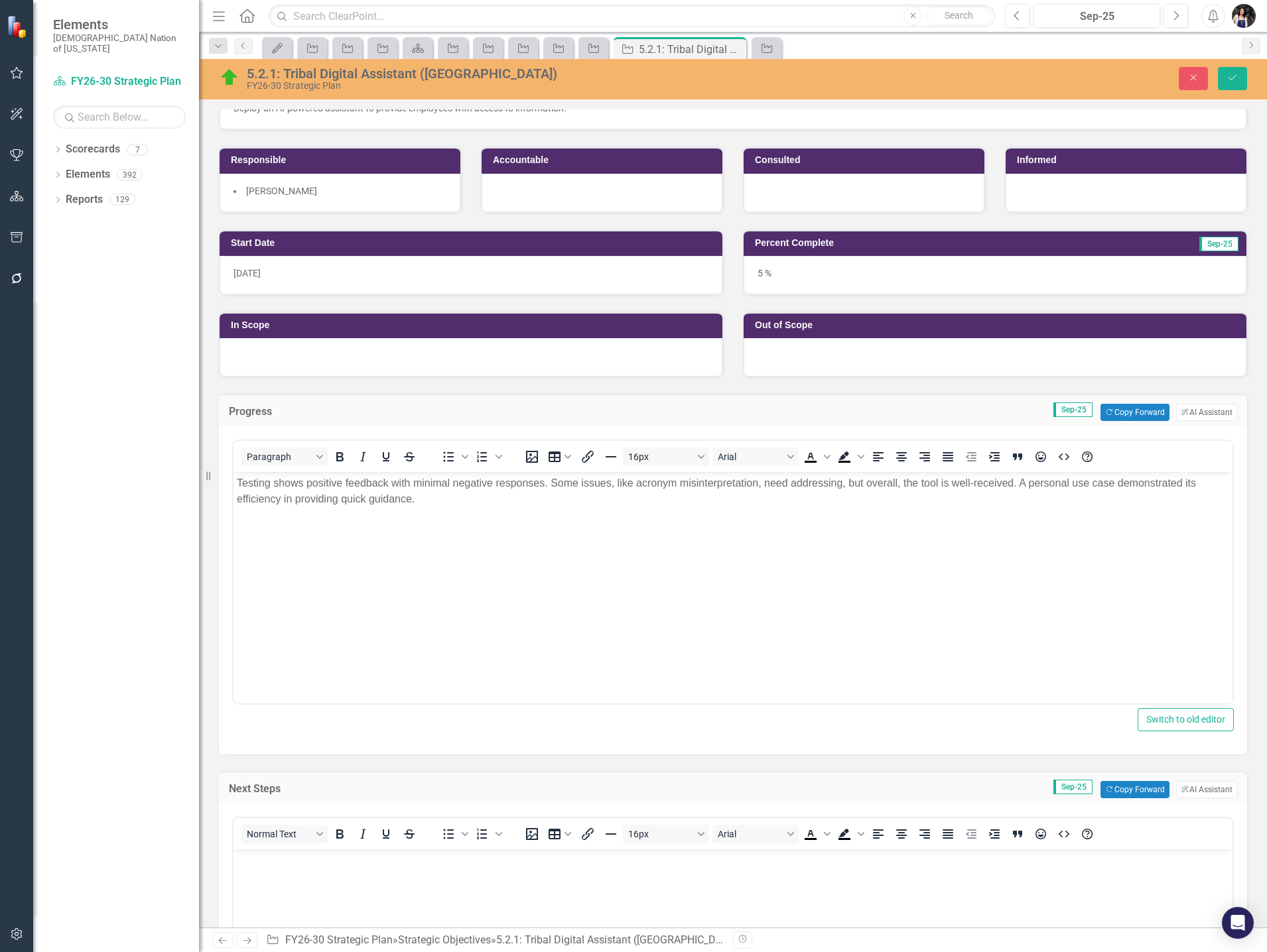
scroll to position [0, 0]
click at [471, 893] on body "Rich Text Area. Press ALT-0 for help." at bounding box center [732, 948] width 999 height 198
paste body "Rich Text Area. Press ALT-0 for help."
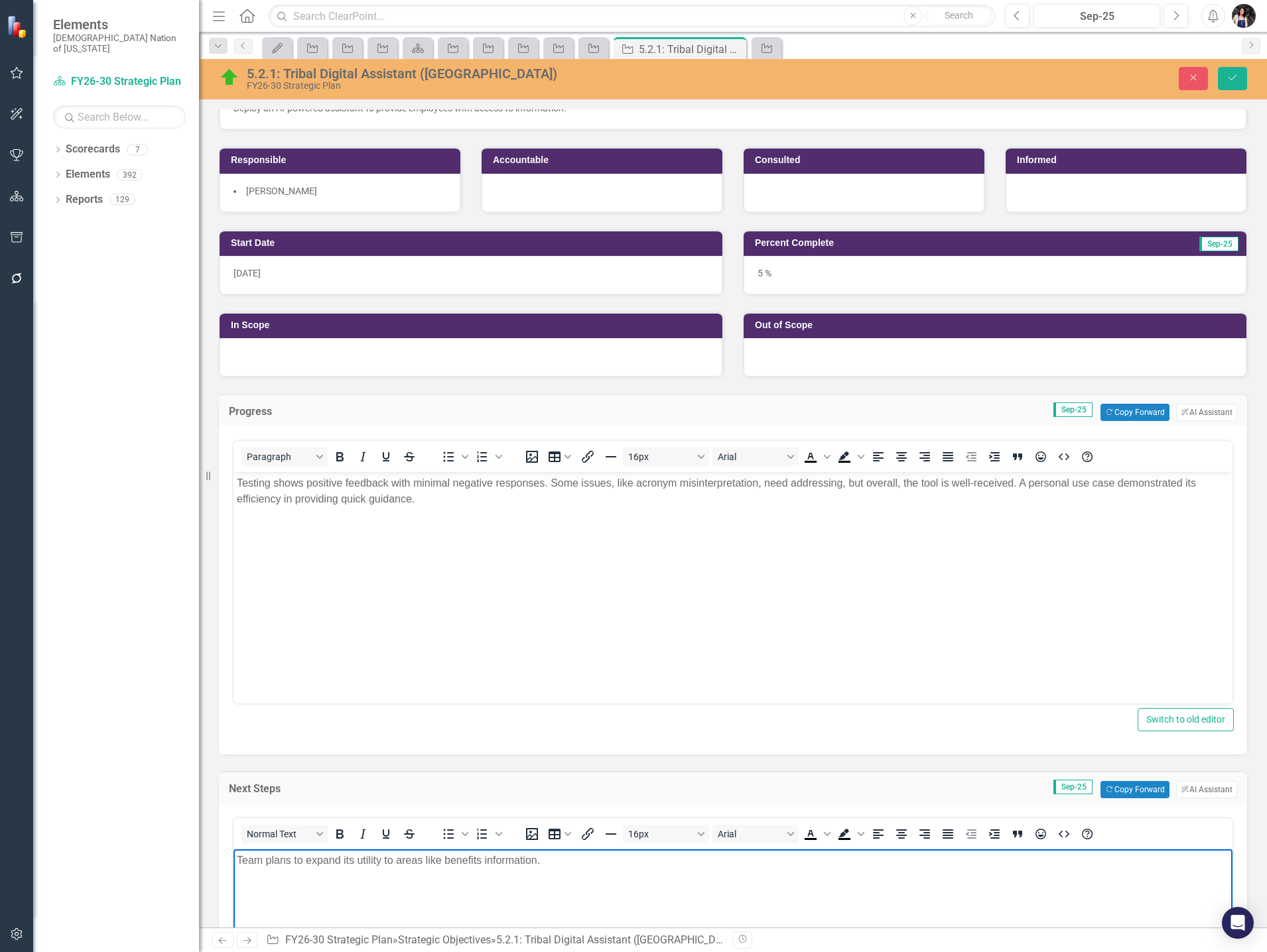
click at [236, 856] on body "Team plans to expand its utility to areas like benefits information." at bounding box center [732, 948] width 999 height 198
click at [869, 872] on body "Continue testing. Seek other opportunities for use (like benefits information) …" at bounding box center [732, 948] width 999 height 198
click at [1237, 85] on button "Save" at bounding box center [1233, 79] width 29 height 24
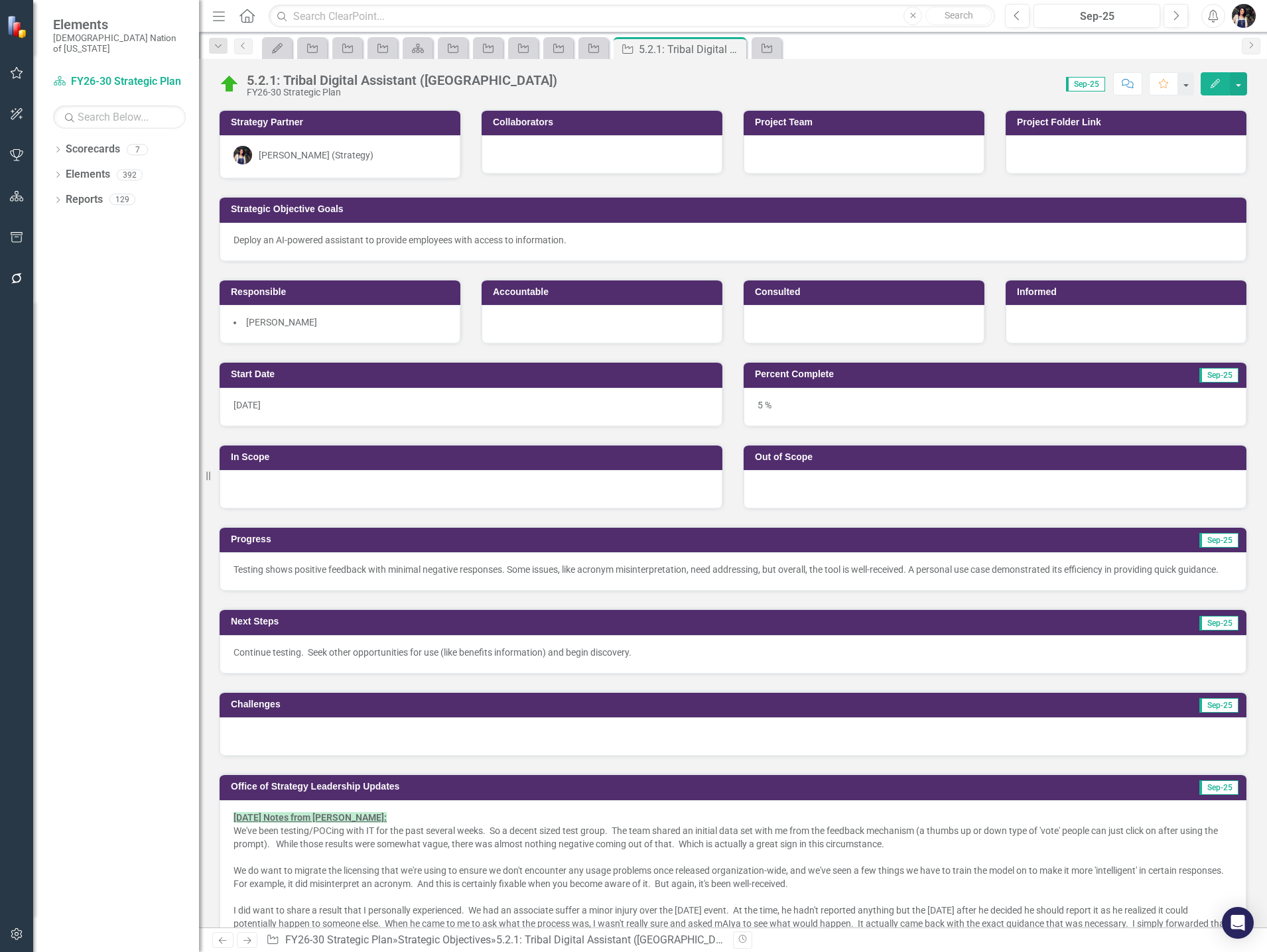
click at [535, 329] on div at bounding box center [602, 323] width 241 height 38
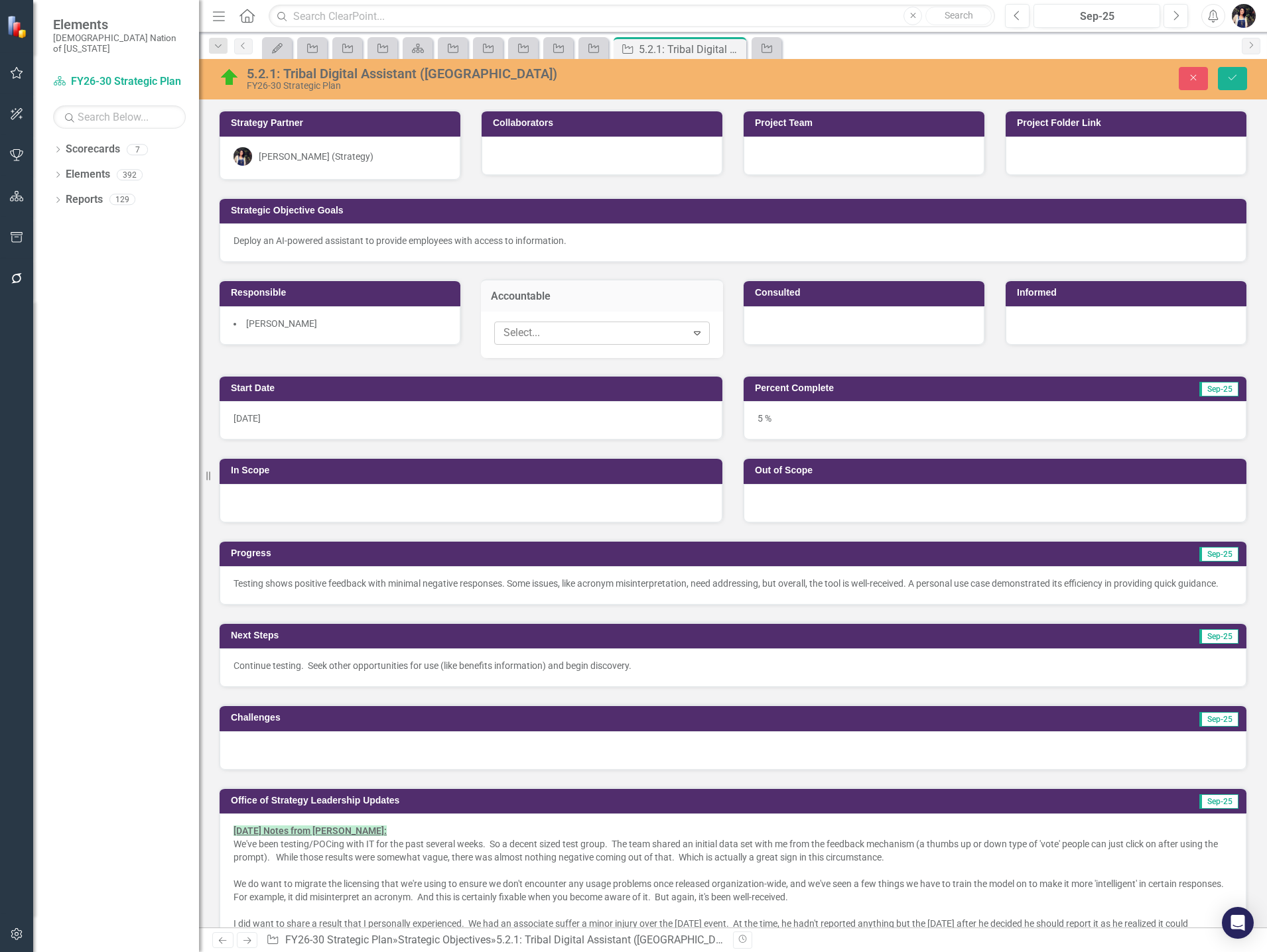
click at [548, 334] on div at bounding box center [593, 333] width 189 height 18
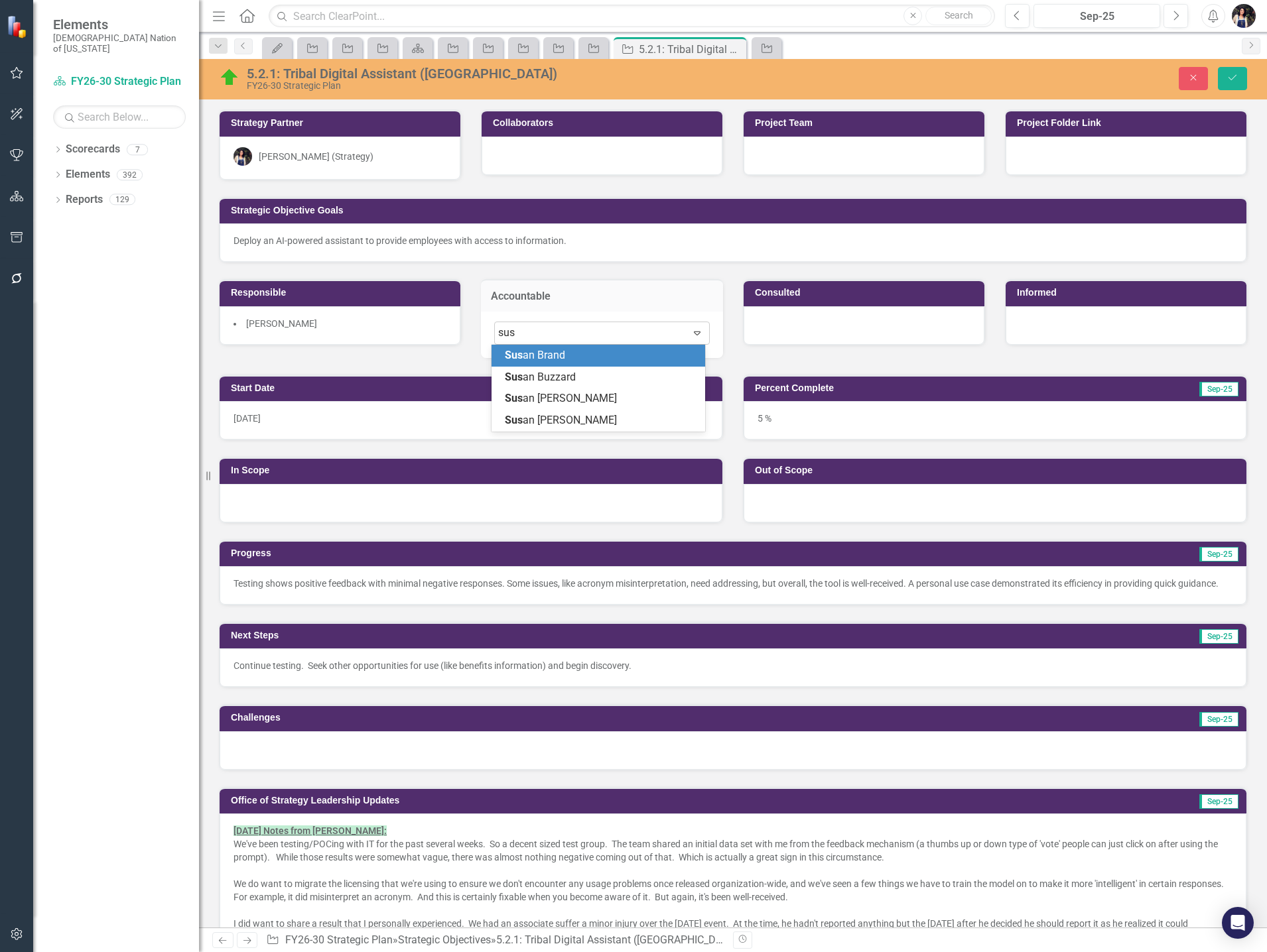
type input "susa"
click at [557, 370] on span "Susa n Buzzard" at bounding box center [540, 376] width 71 height 13
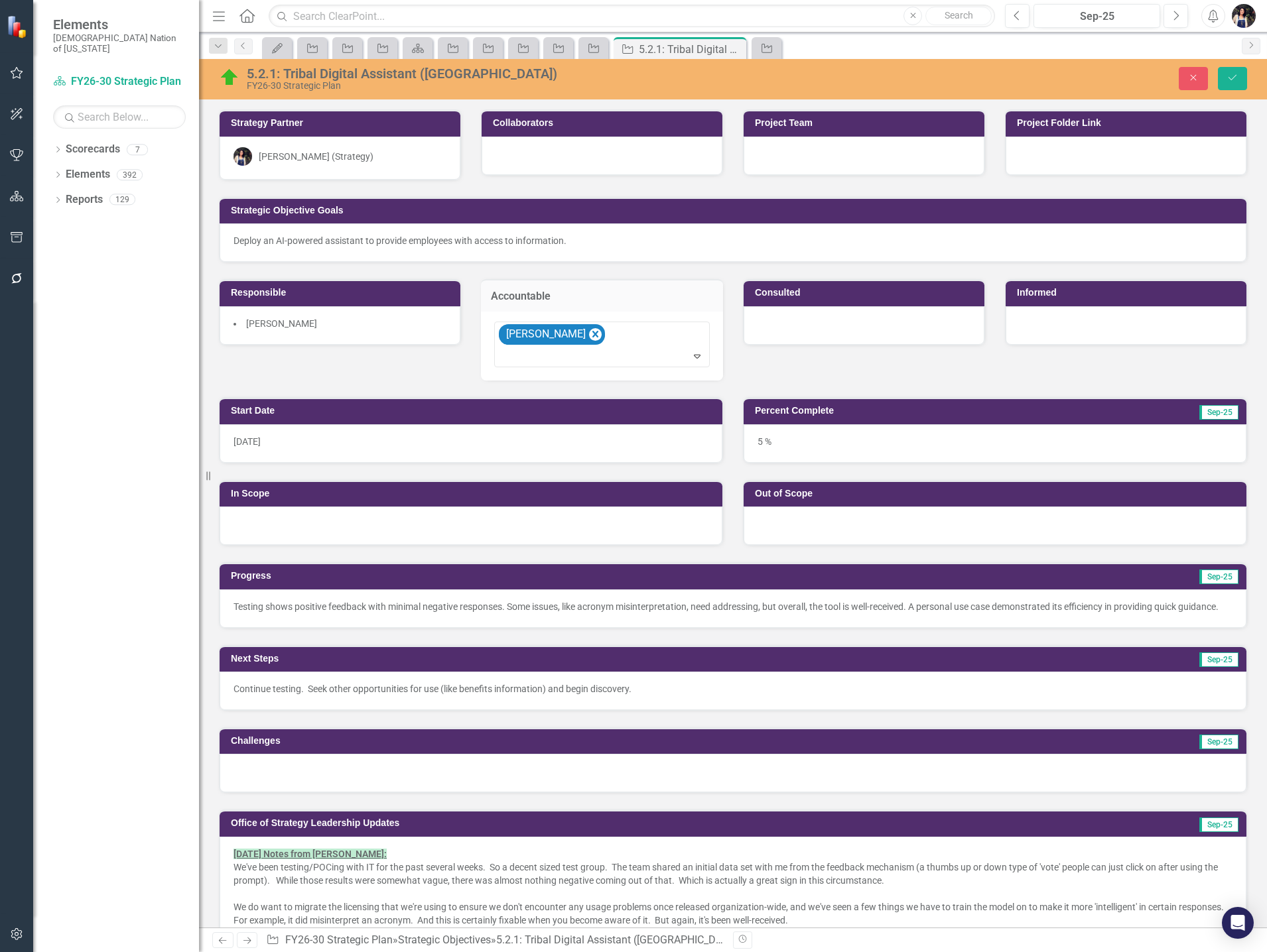
click at [810, 328] on div at bounding box center [863, 325] width 241 height 38
click at [810, 328] on div at bounding box center [854, 333] width 189 height 18
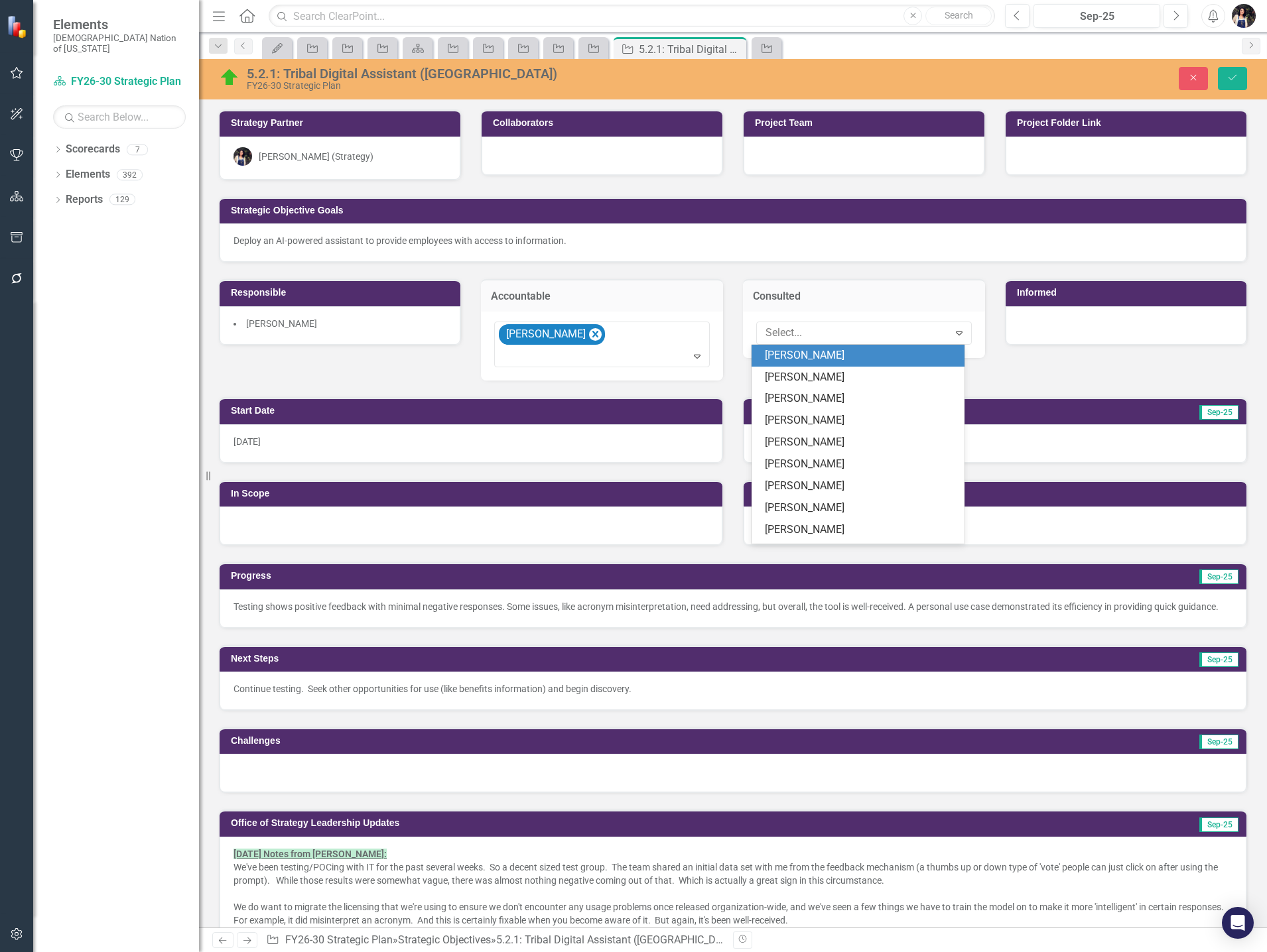
click at [1032, 321] on div at bounding box center [1125, 325] width 241 height 38
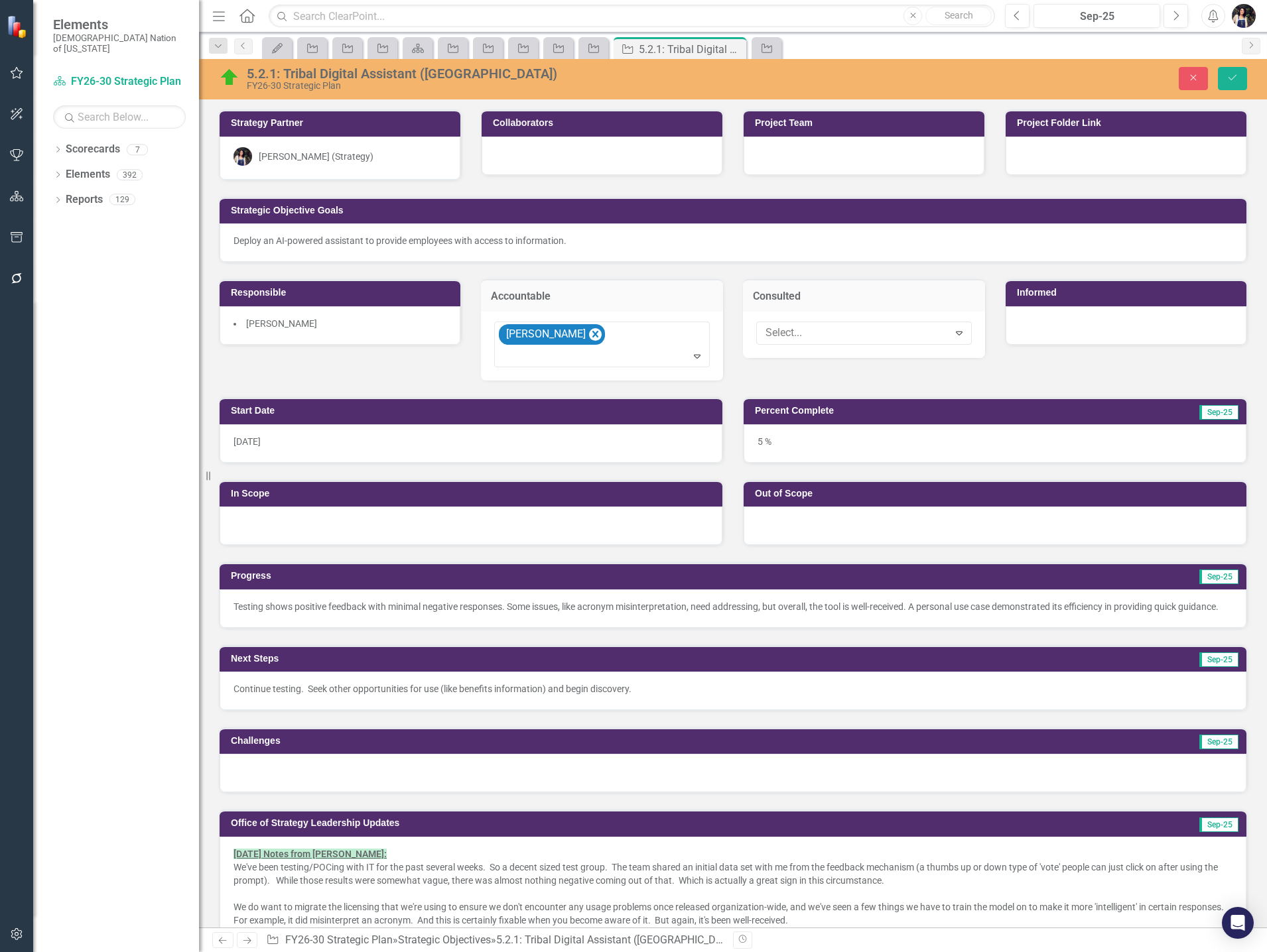
click at [1032, 321] on div at bounding box center [1125, 325] width 241 height 38
click at [1043, 333] on div at bounding box center [1117, 333] width 189 height 18
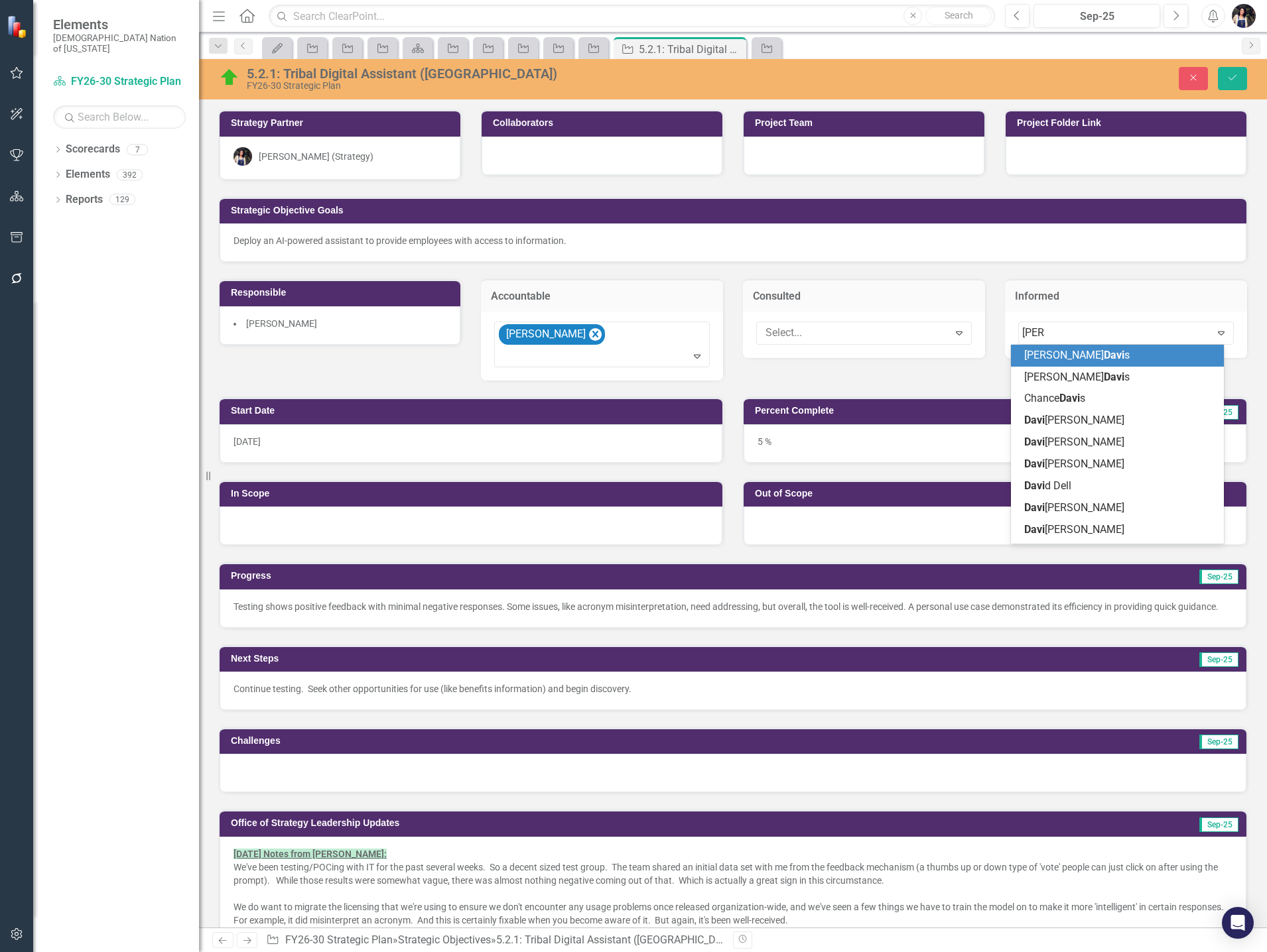
type input "david"
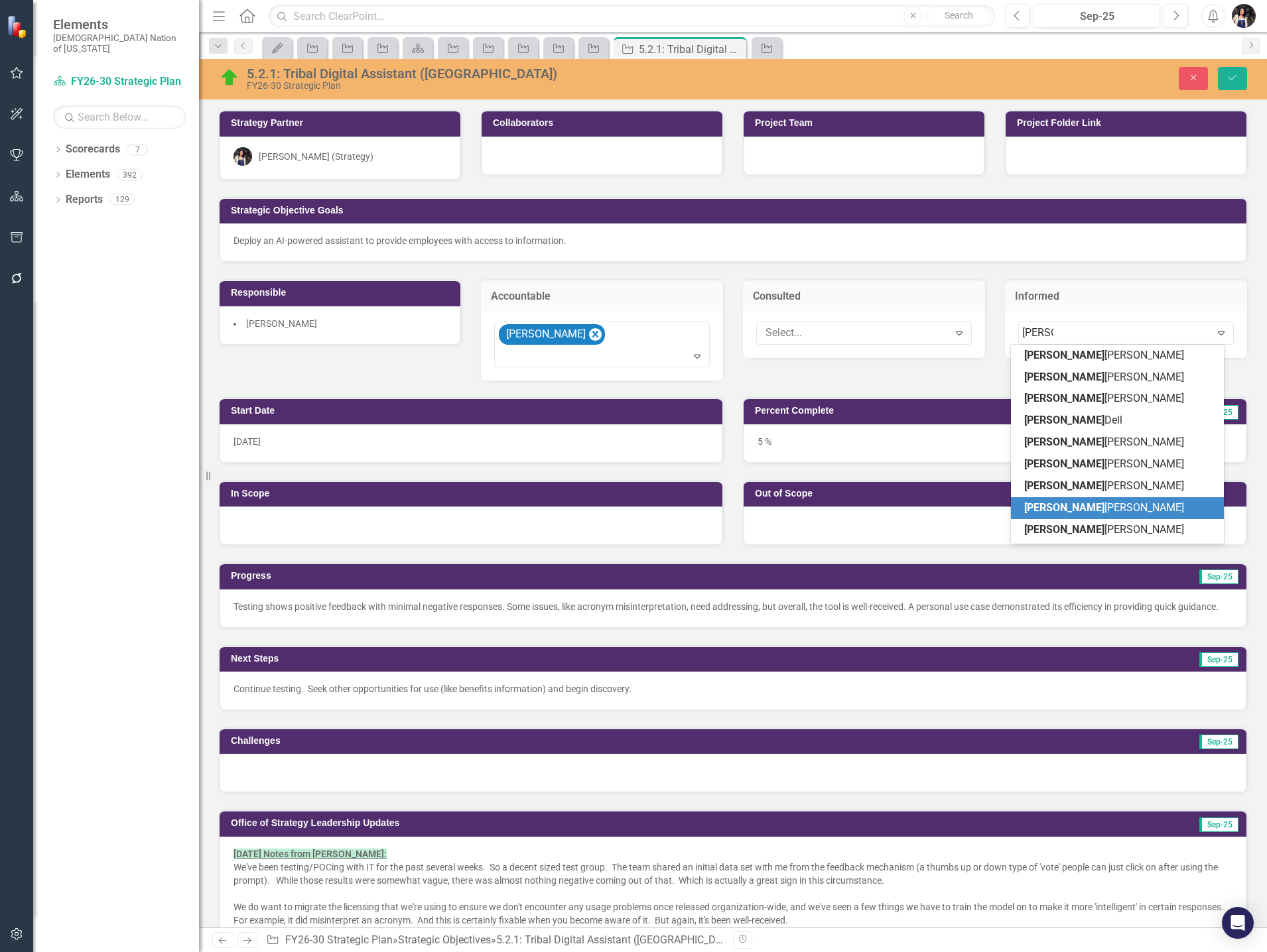
click at [1081, 508] on span "David Ledford" at bounding box center [1104, 507] width 160 height 13
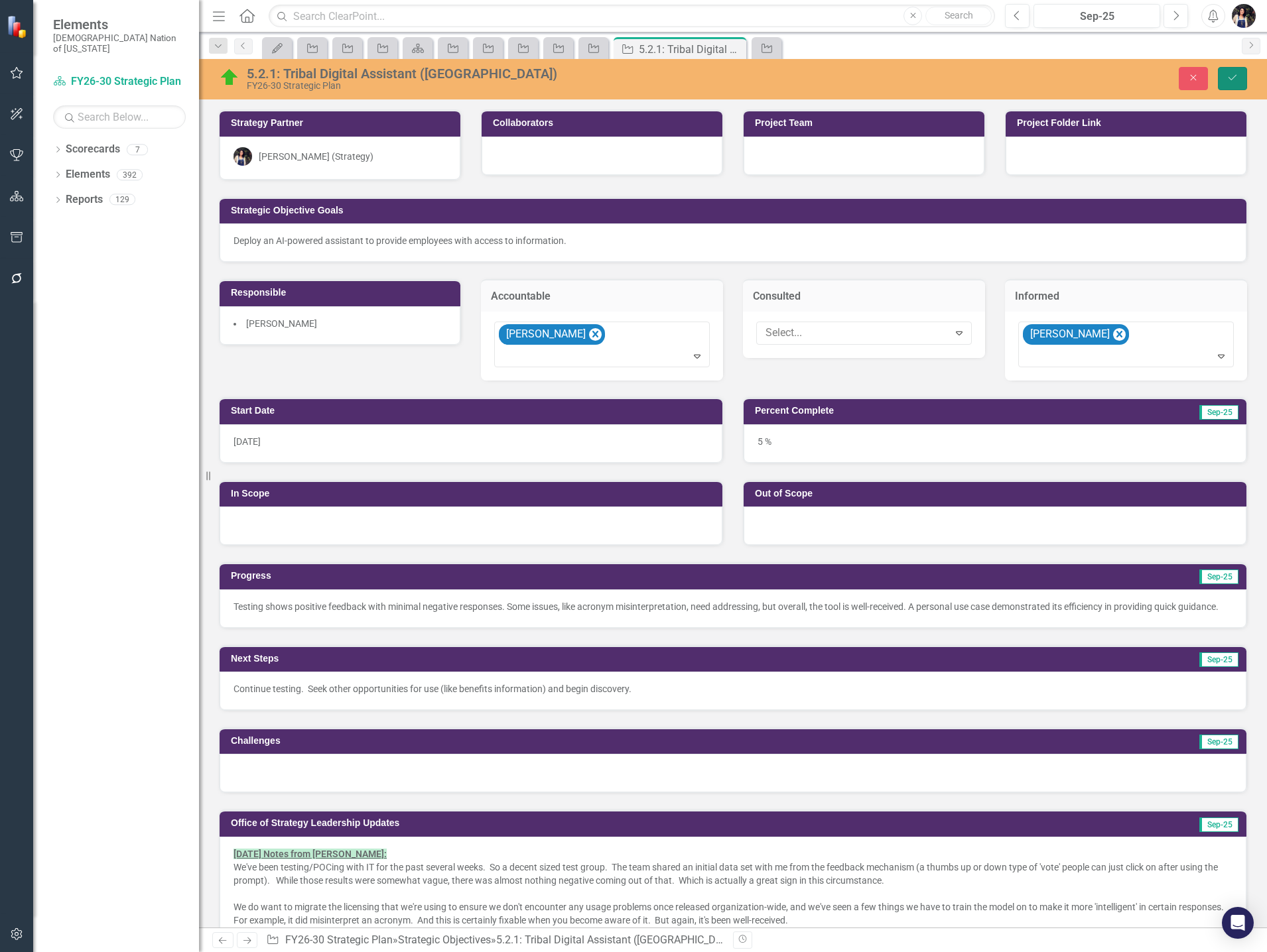
click at [1231, 82] on icon "Save" at bounding box center [1232, 77] width 12 height 9
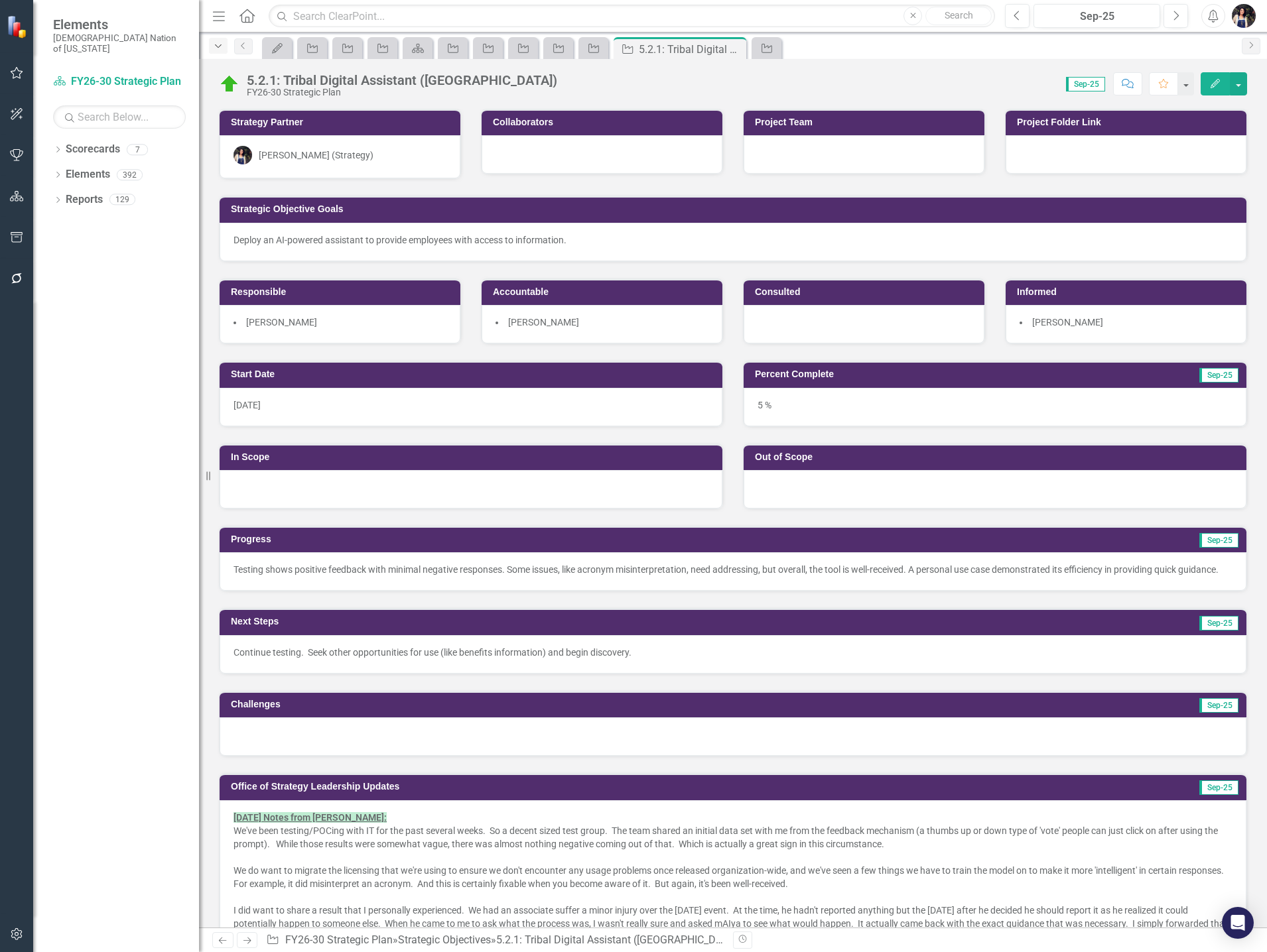
click at [215, 50] on div "Dropdown" at bounding box center [218, 45] width 19 height 16
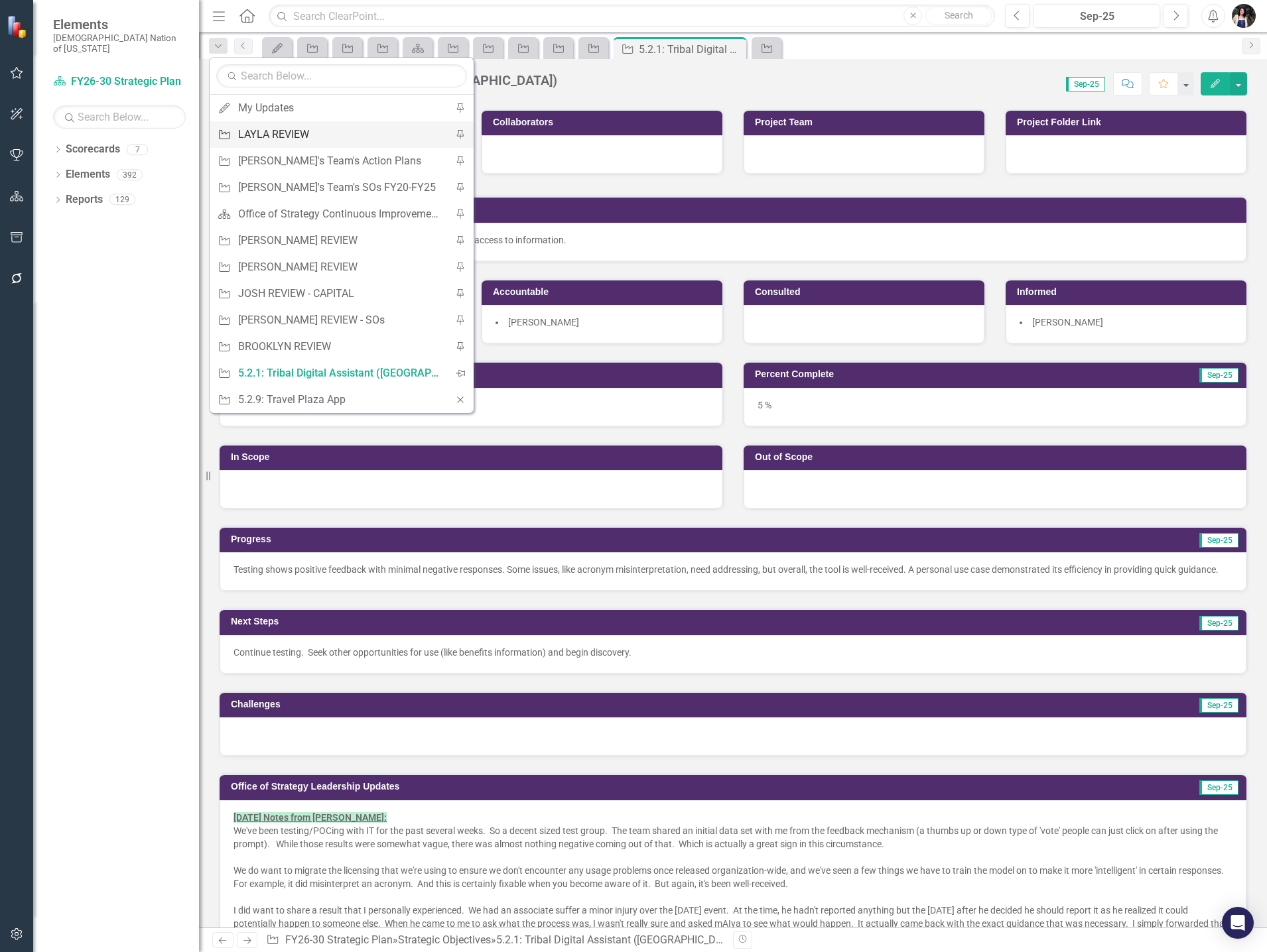
click at [246, 136] on div "LAYLA REVIEW" at bounding box center [339, 134] width 202 height 17
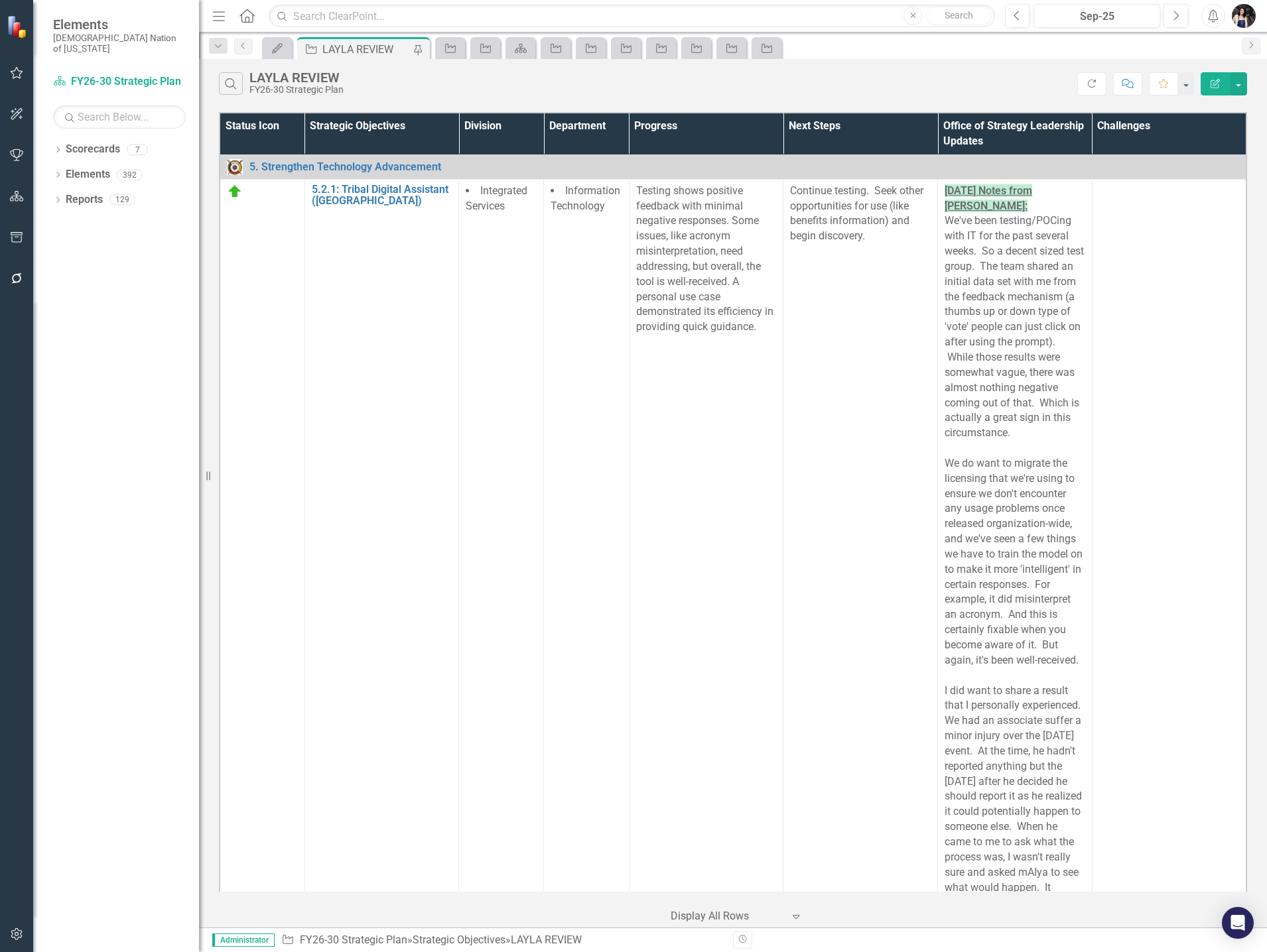
click at [219, 14] on icon "Menu" at bounding box center [219, 16] width 18 height 14
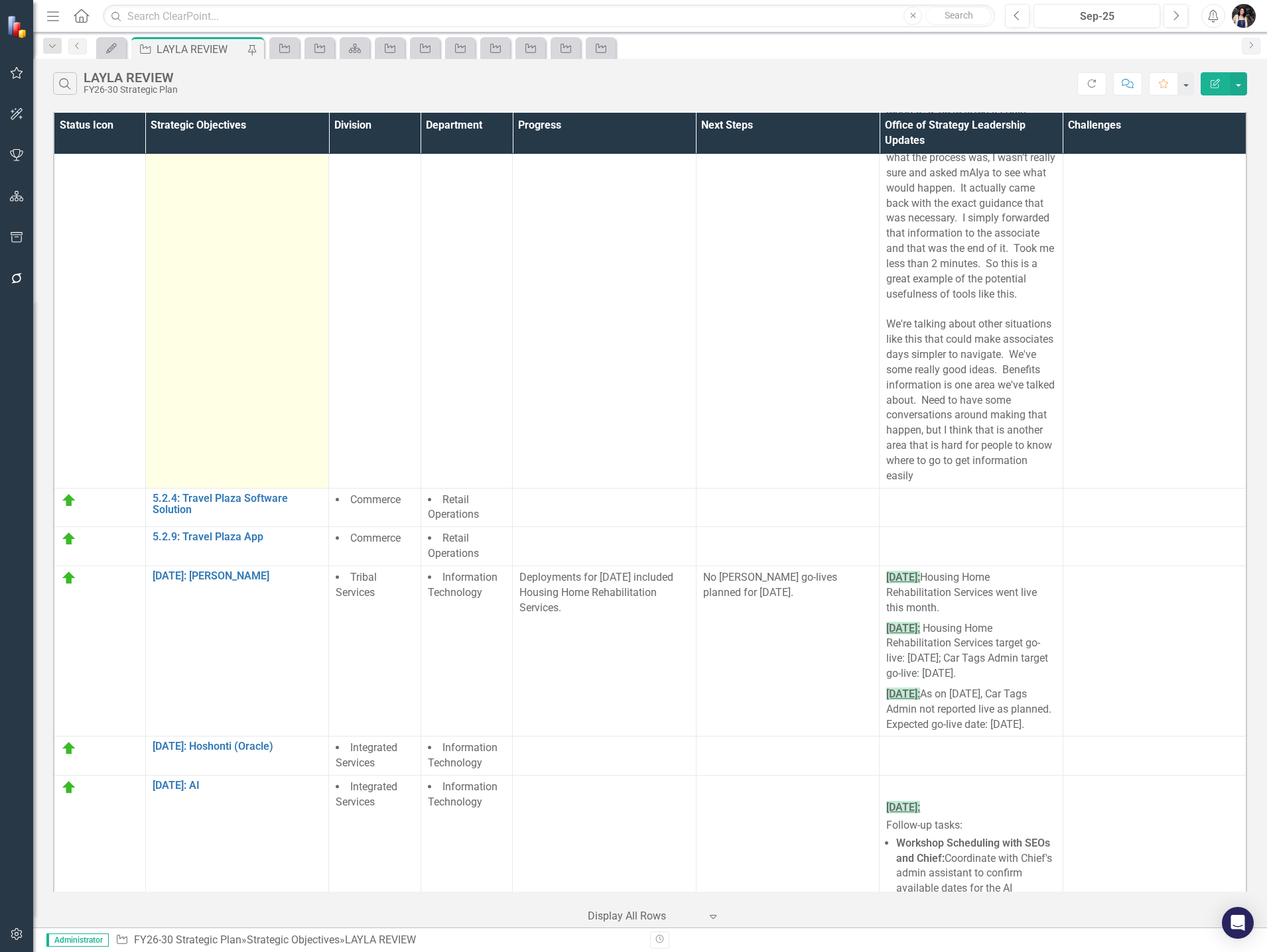
scroll to position [596, 0]
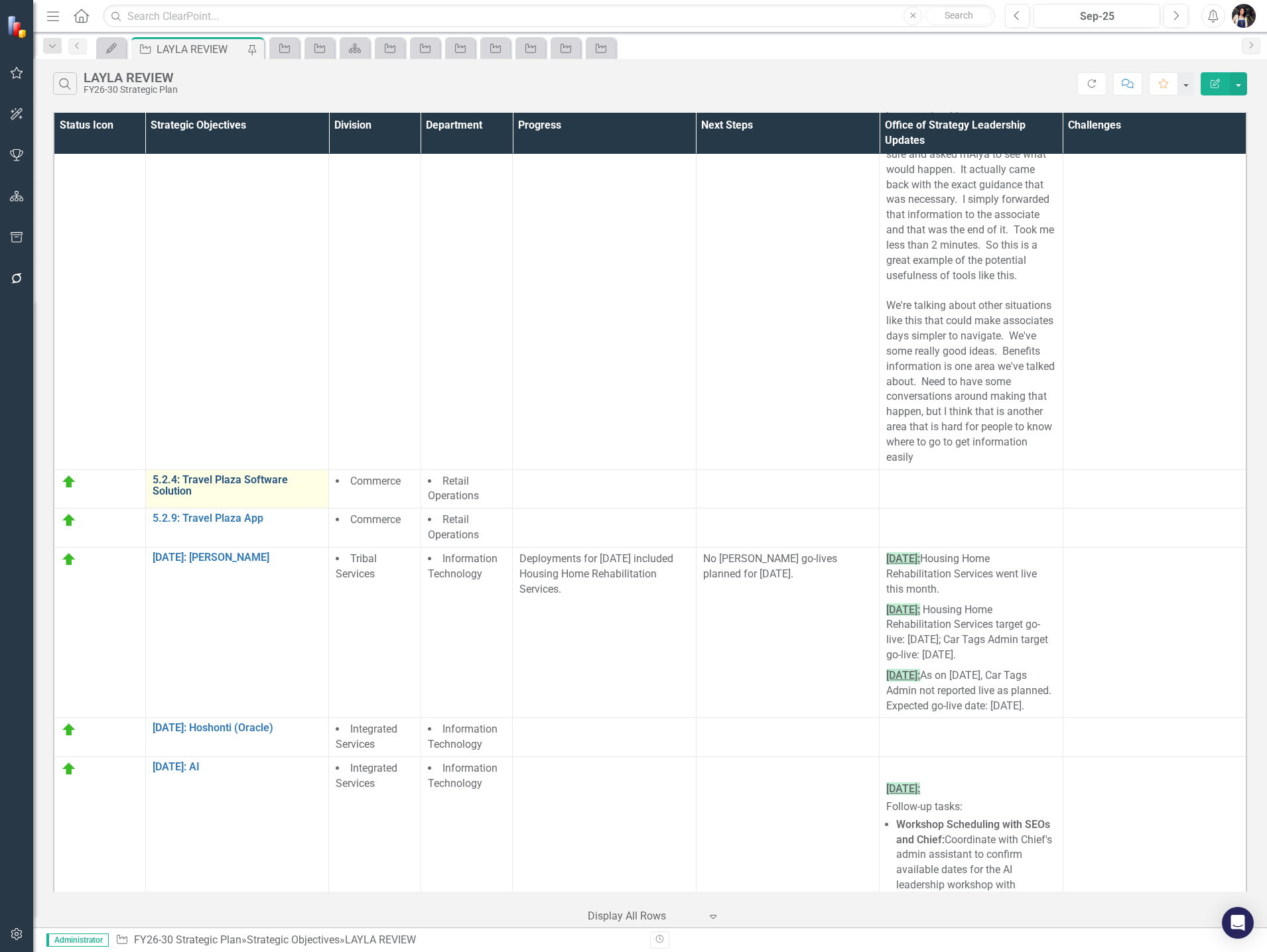
click at [220, 497] on link "5.2.4: Travel Plaza Software Solution" at bounding box center [237, 485] width 170 height 24
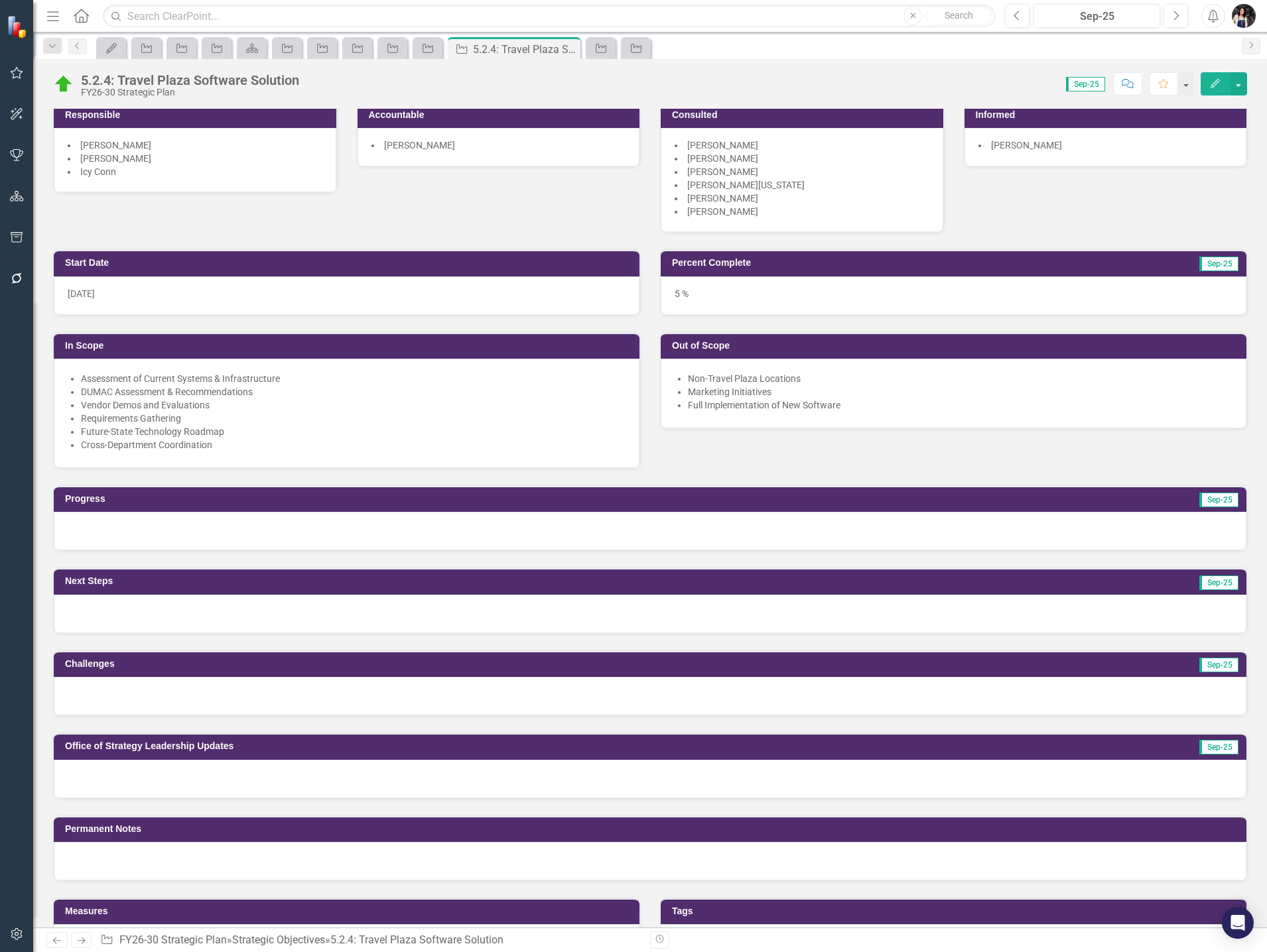
scroll to position [198, 0]
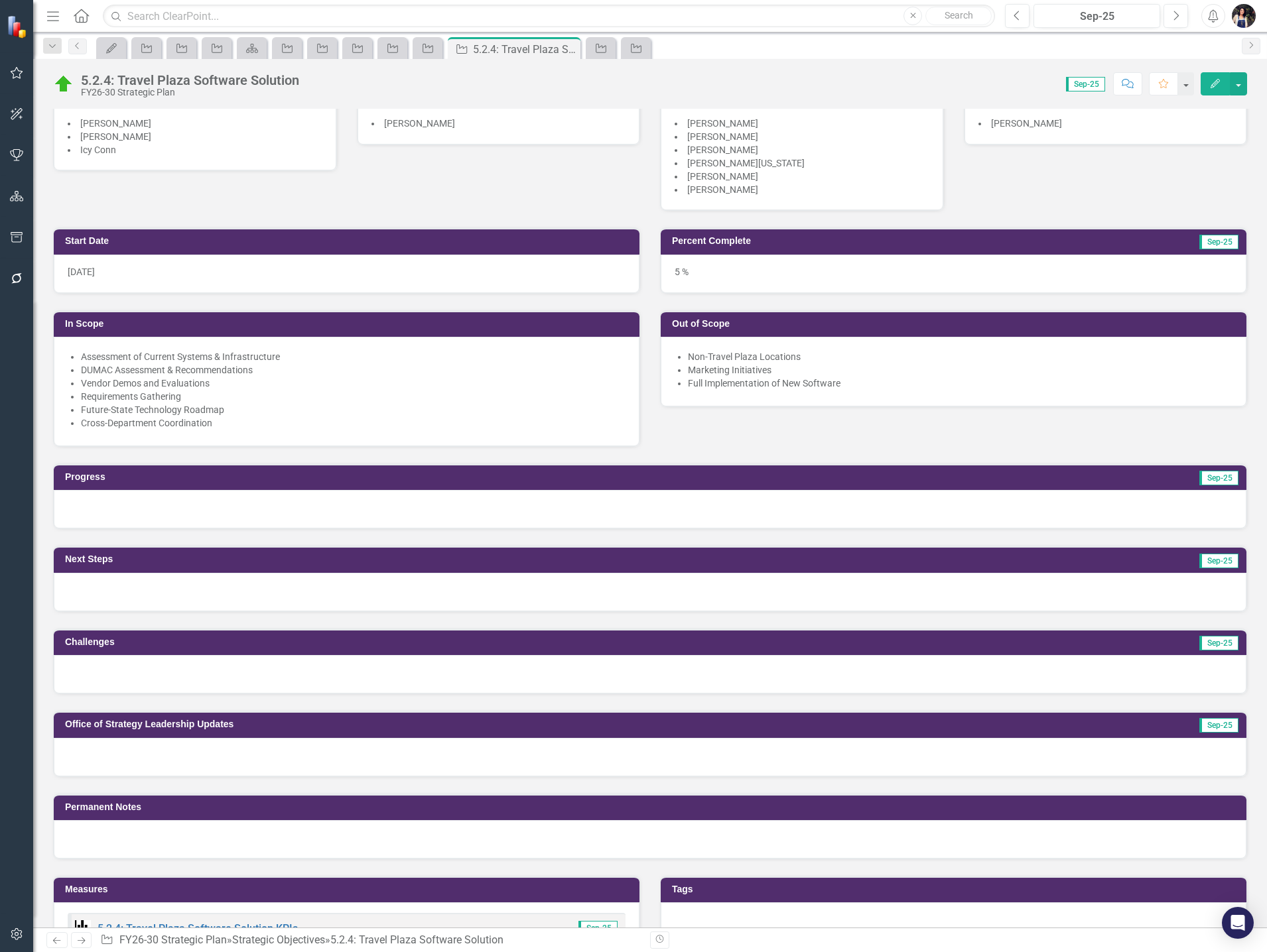
click at [278, 756] on div at bounding box center [650, 756] width 1192 height 38
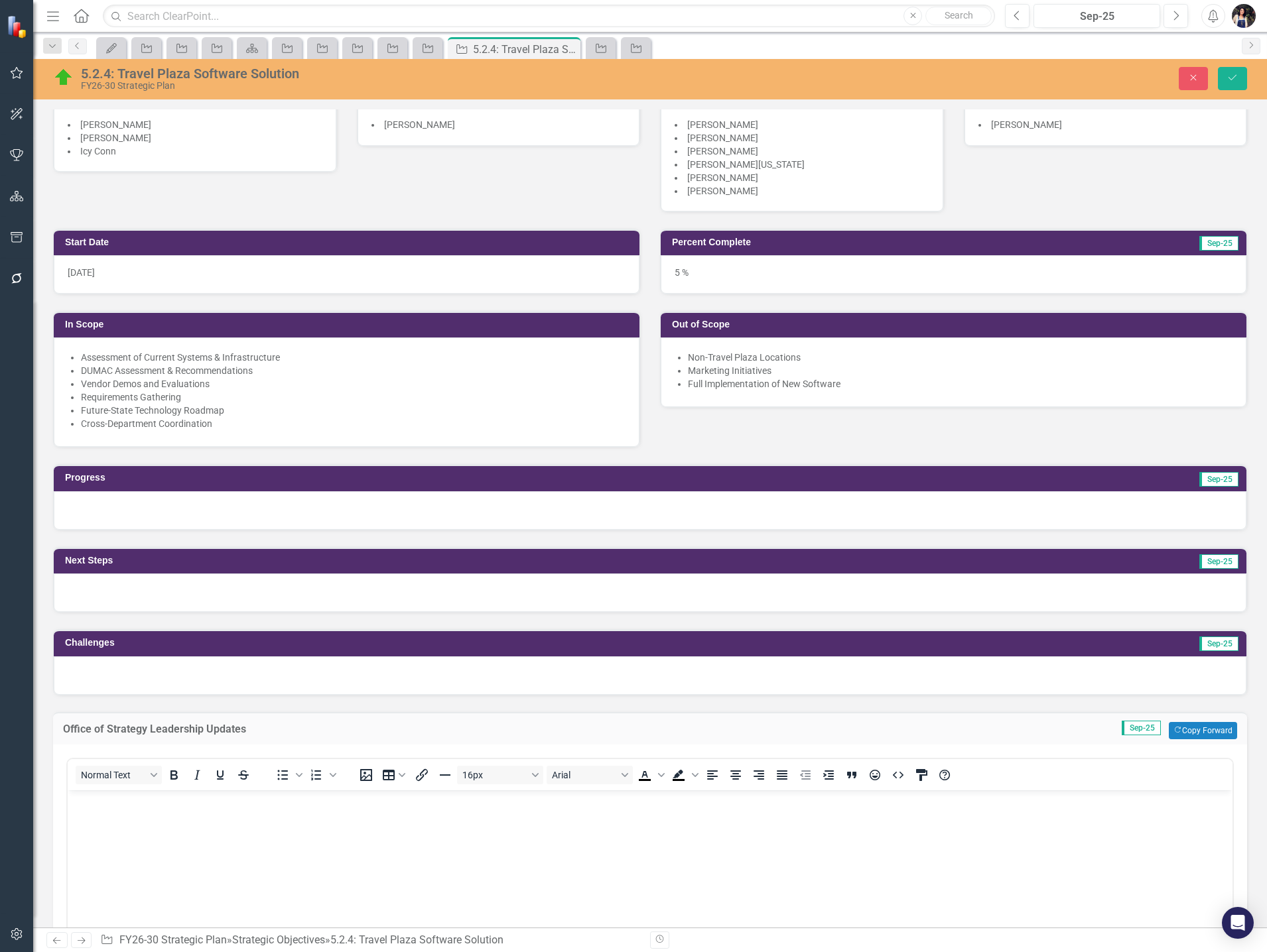
scroll to position [0, 0]
click at [132, 508] on div at bounding box center [650, 510] width 1192 height 38
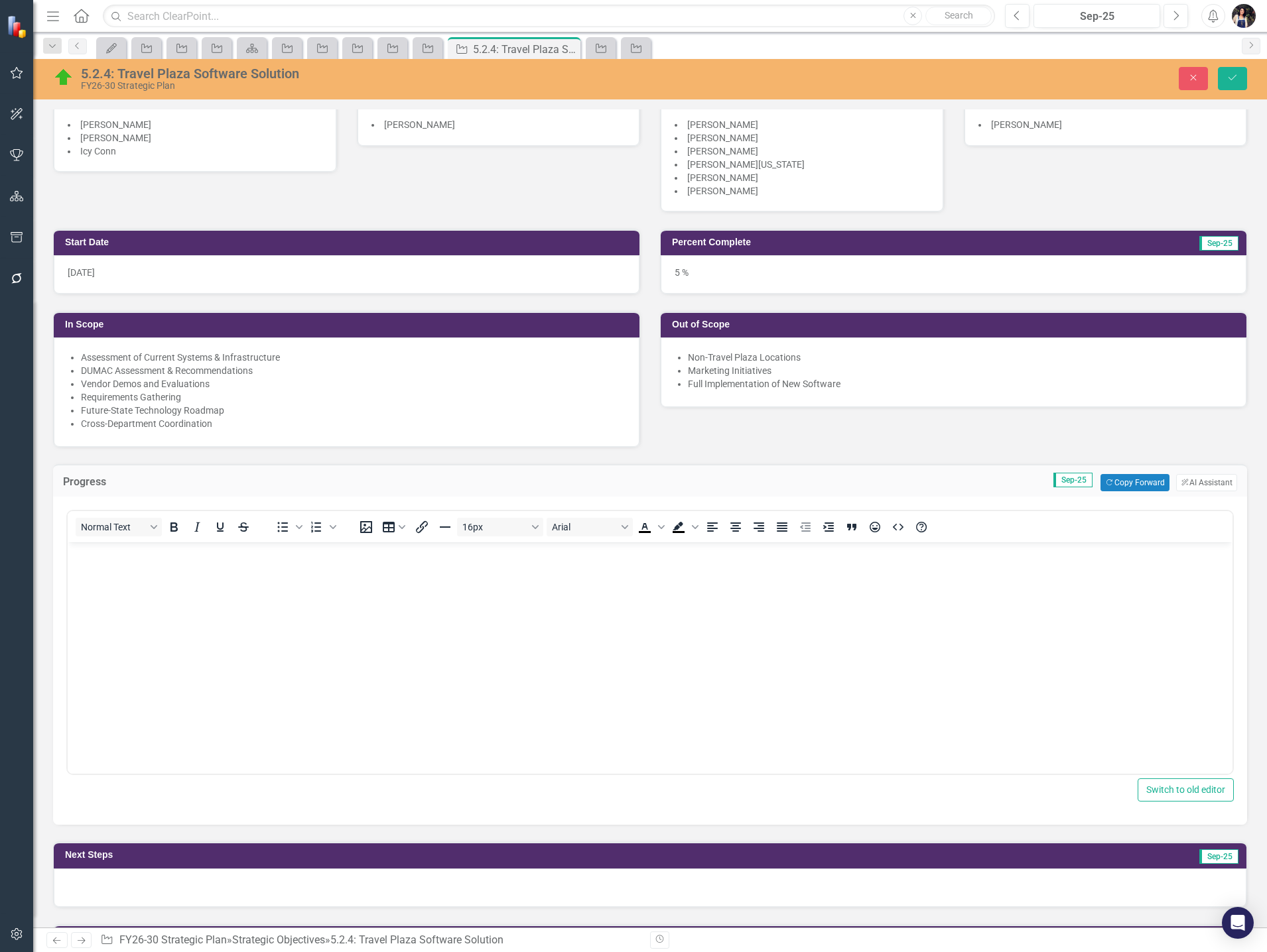
click at [154, 578] on body "Rich Text Area. Press ALT-0 for help." at bounding box center [650, 642] width 1165 height 198
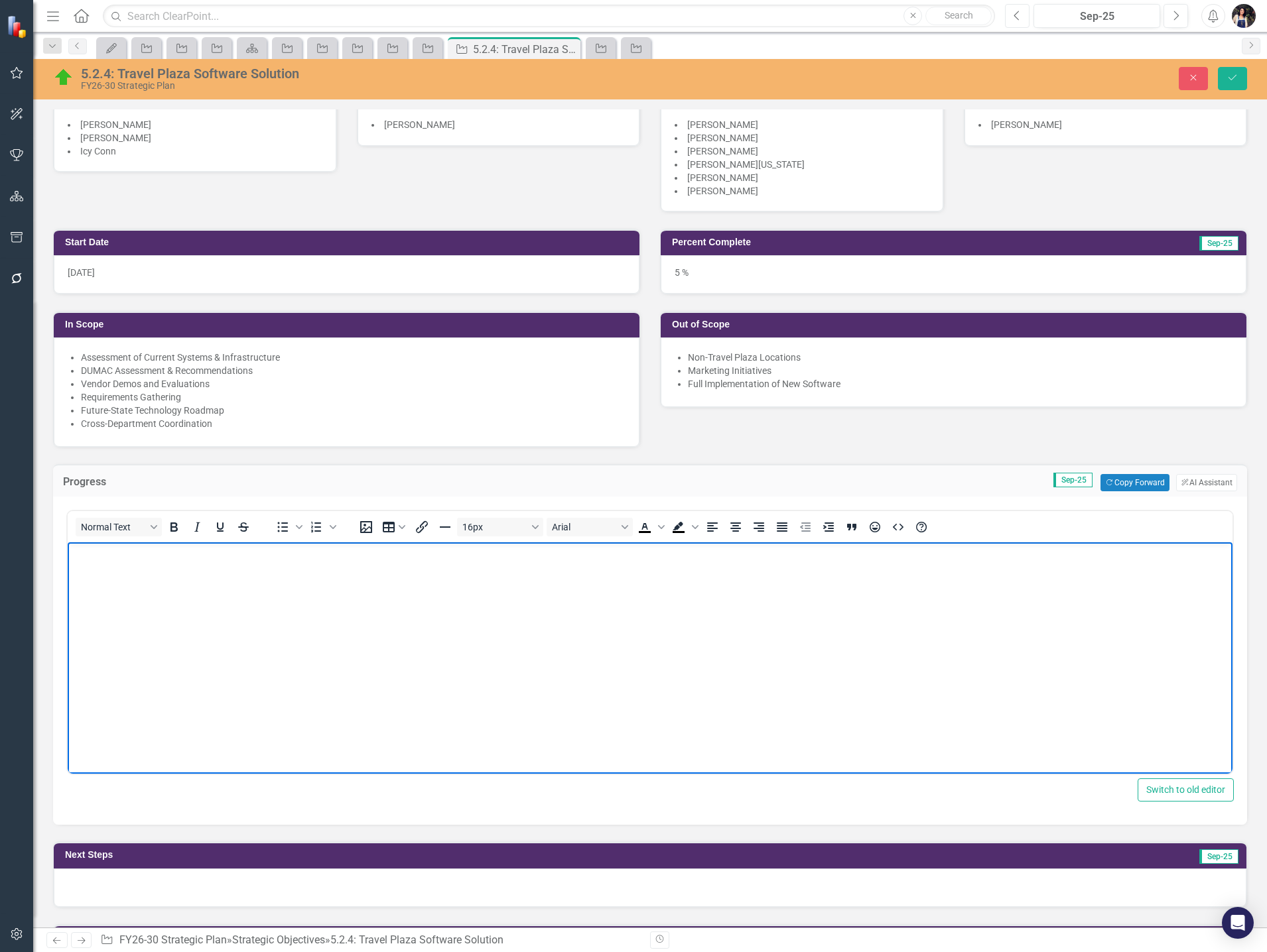
click at [1015, 19] on icon "Previous" at bounding box center [1016, 16] width 7 height 12
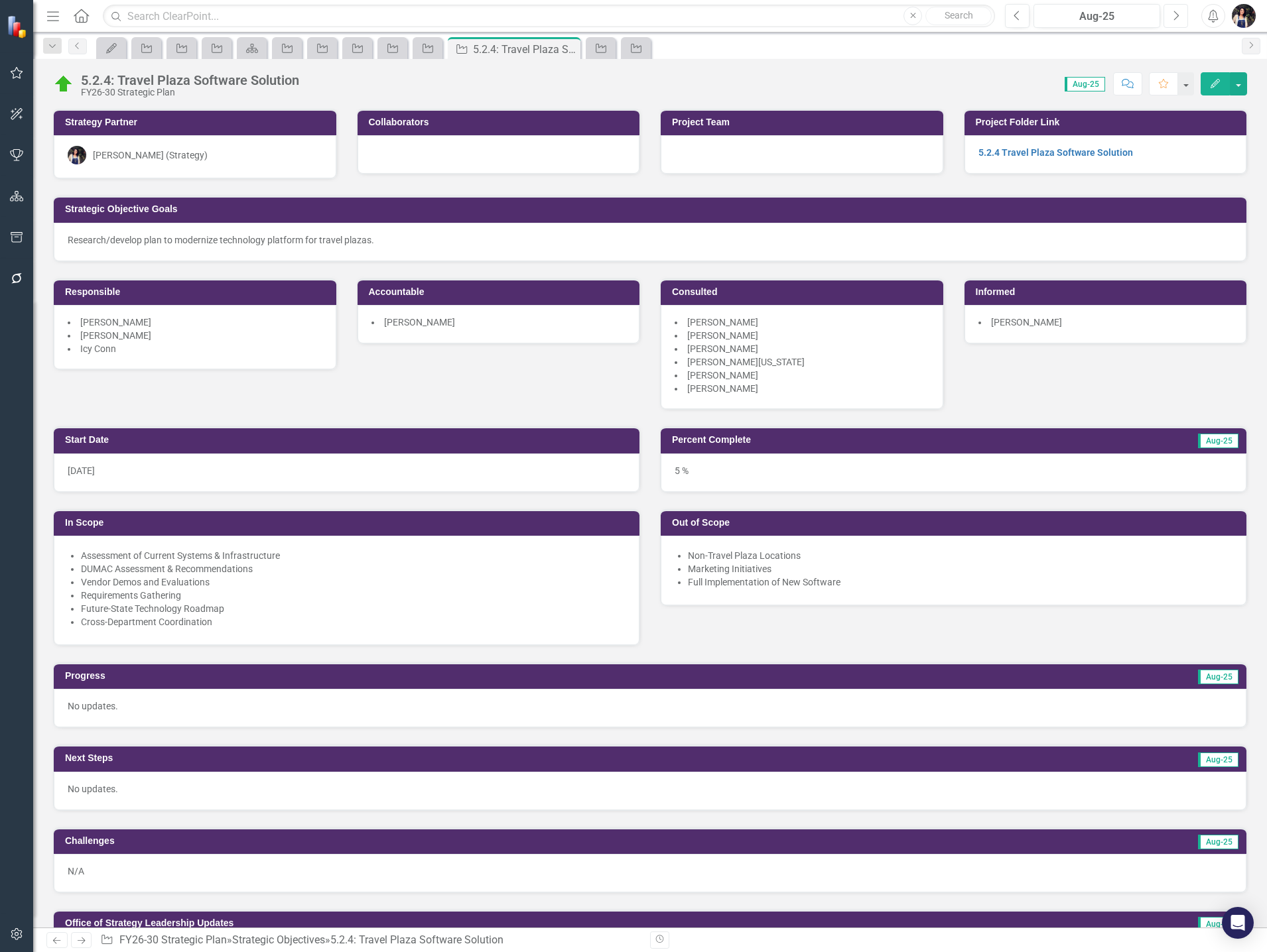
click at [1177, 17] on icon "Next" at bounding box center [1175, 16] width 7 height 12
click at [177, 718] on div at bounding box center [650, 707] width 1192 height 38
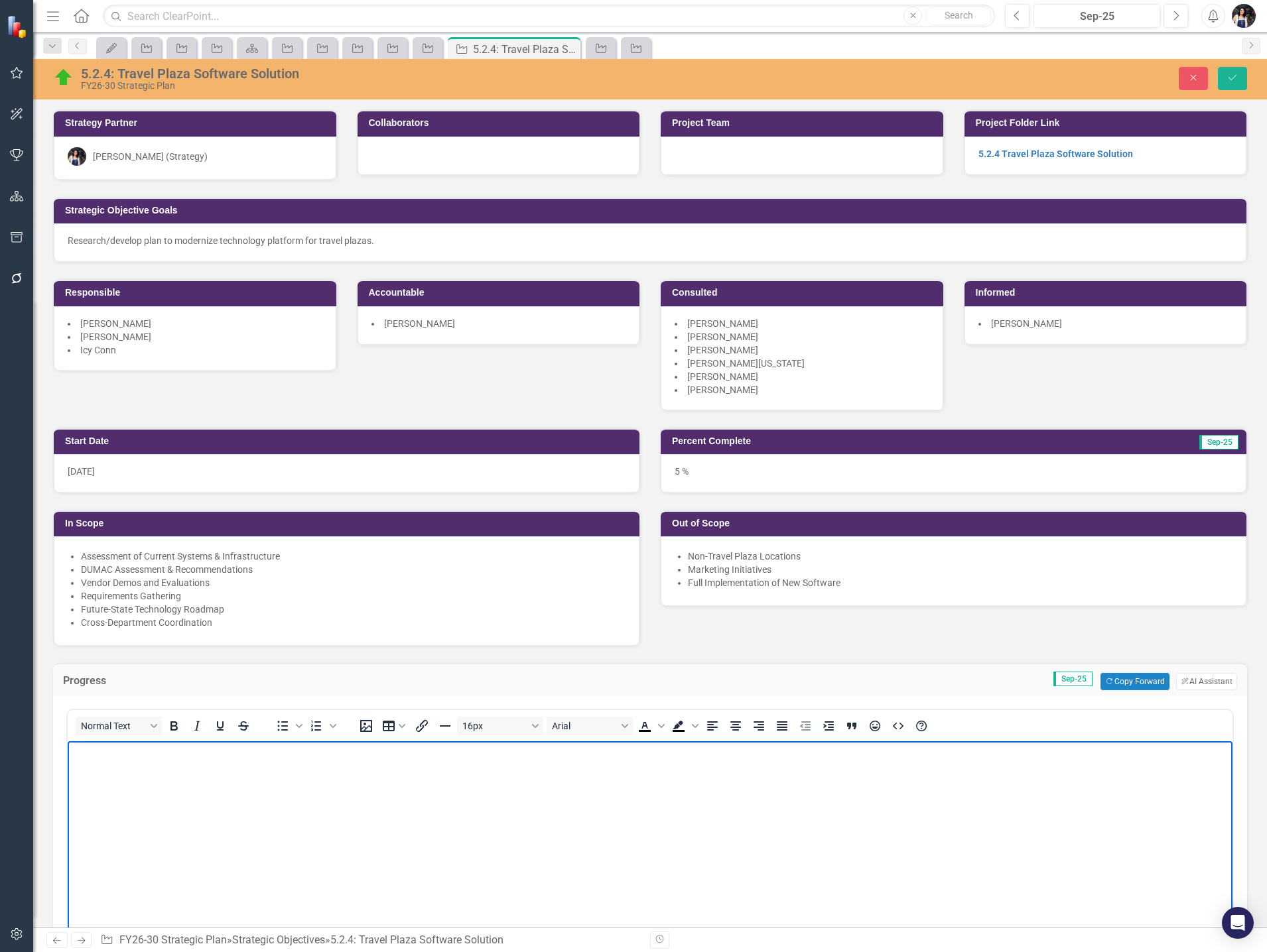
click at [188, 762] on body "Rich Text Area. Press ALT-0 for help." at bounding box center [650, 840] width 1165 height 198
click at [92, 754] on p "IT still conducting discovery work." at bounding box center [650, 753] width 1158 height 16
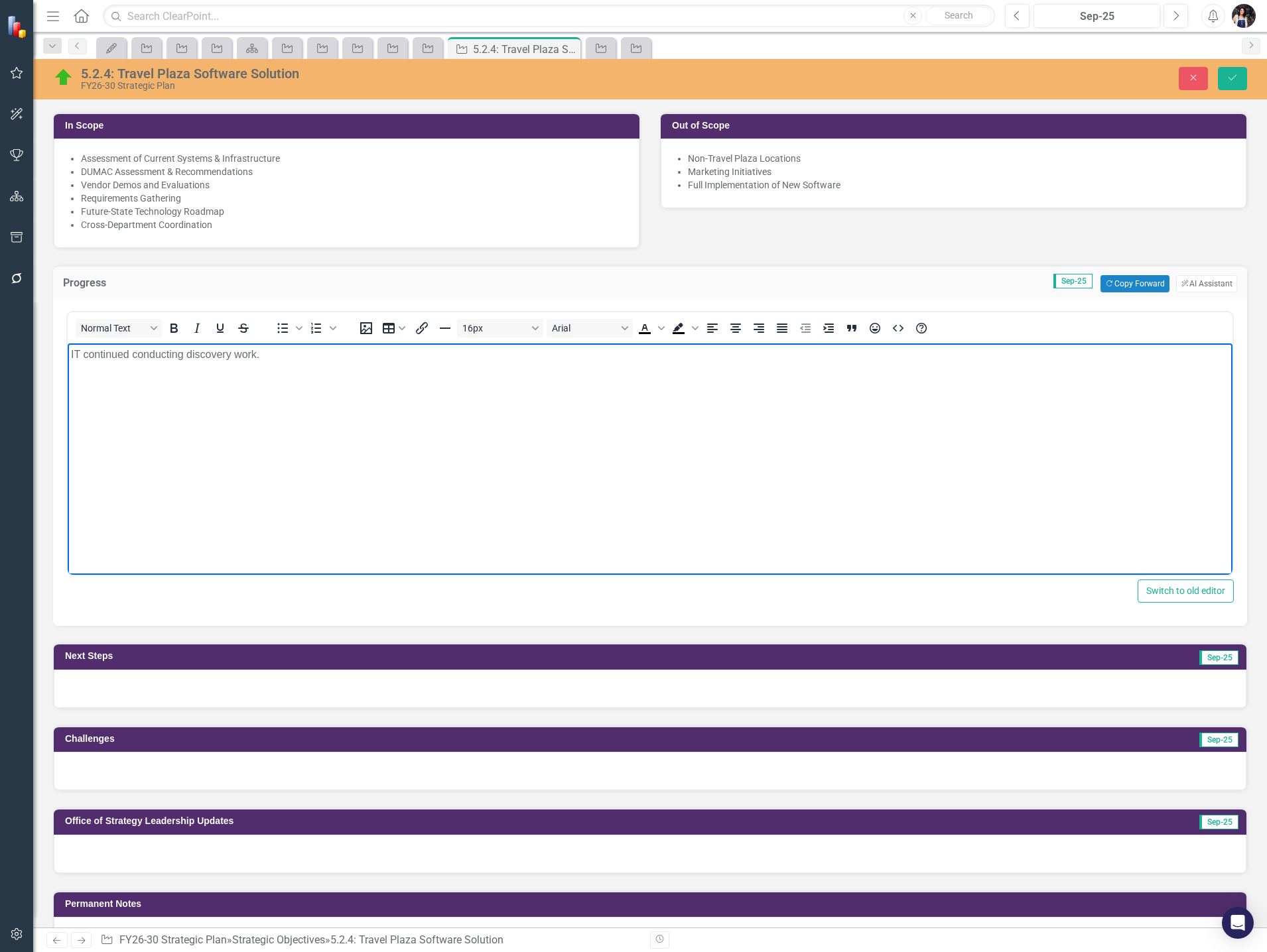
click at [165, 686] on div at bounding box center [650, 688] width 1192 height 38
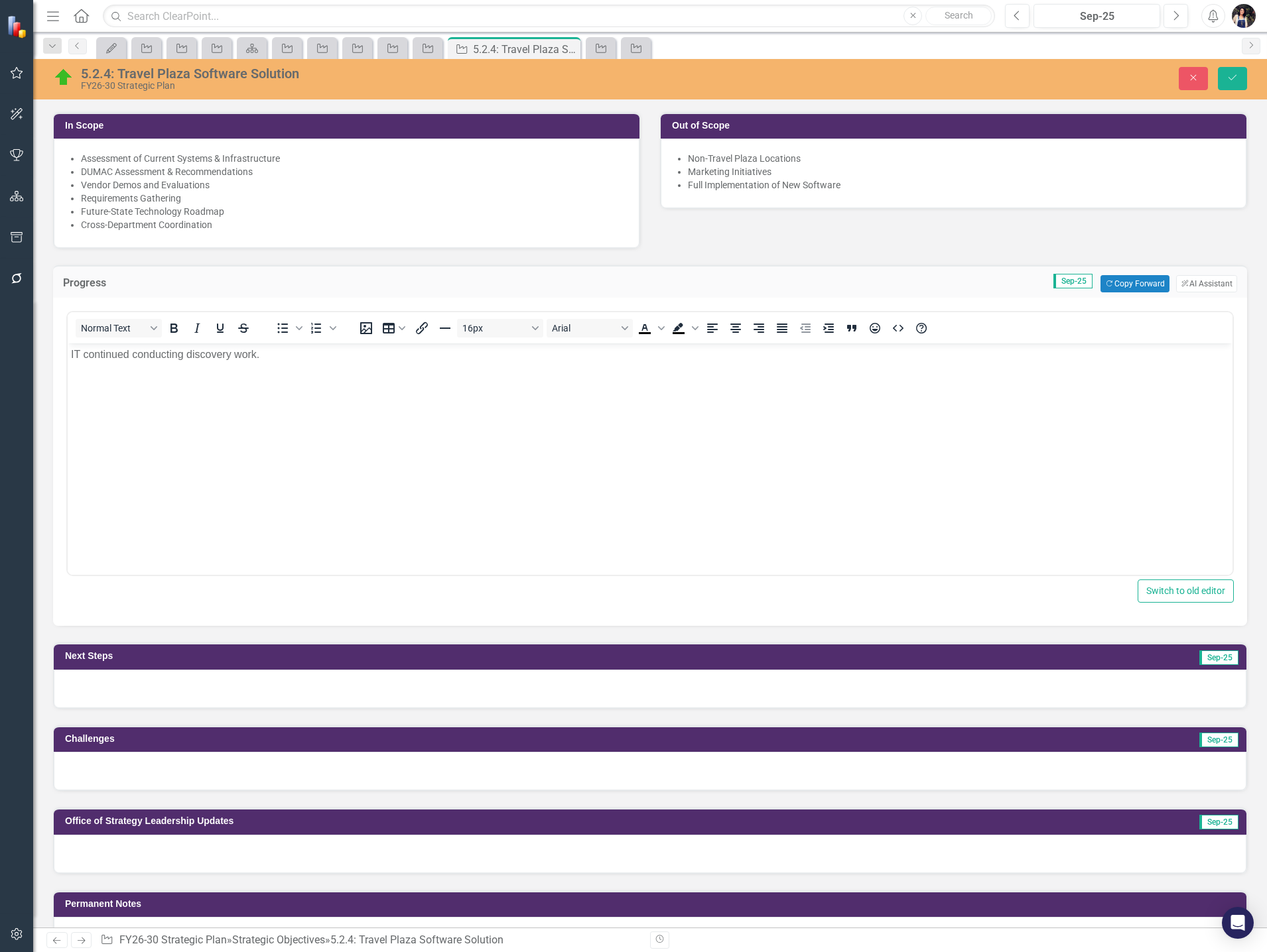
click at [165, 686] on div at bounding box center [650, 688] width 1192 height 38
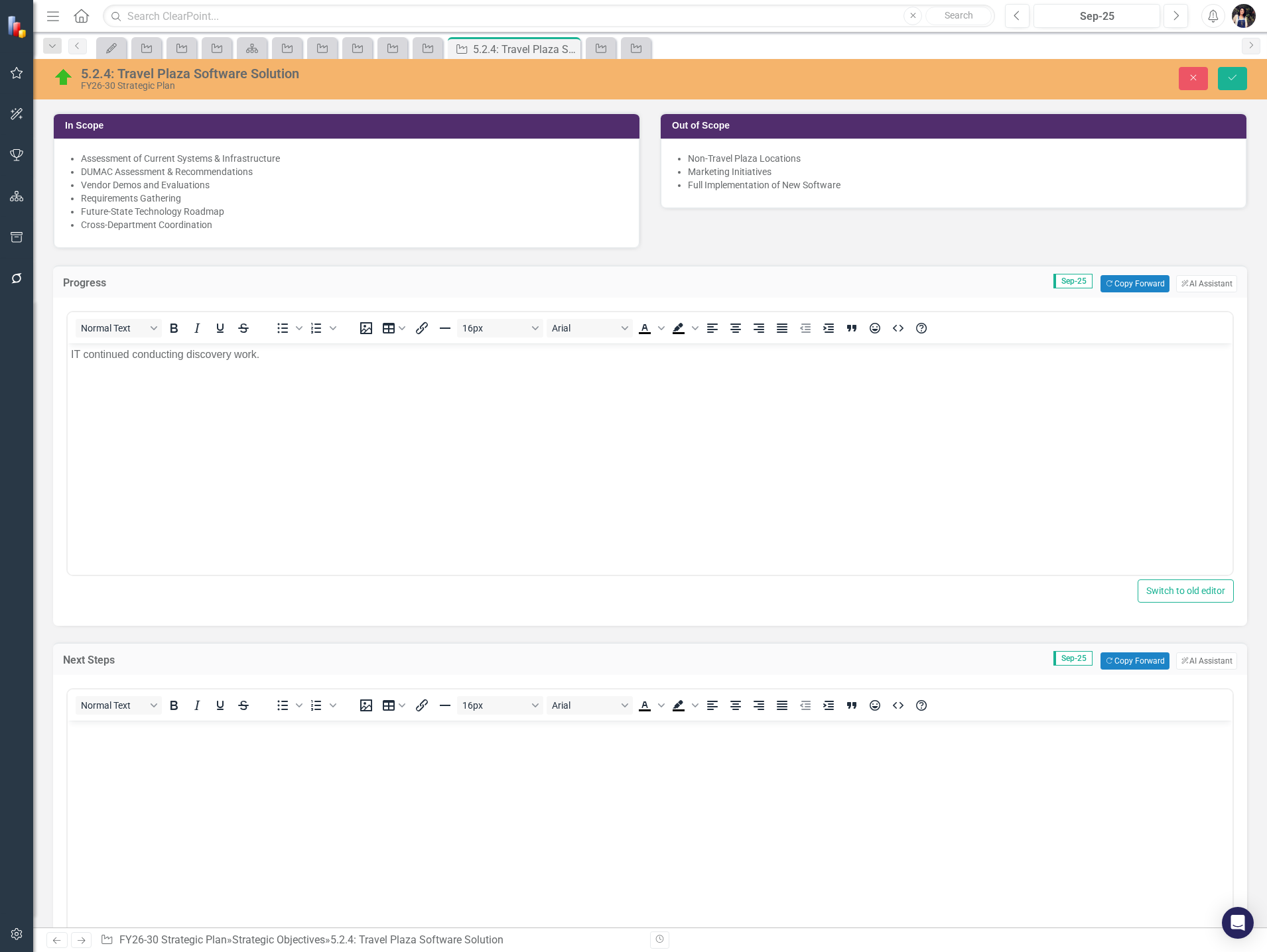
scroll to position [0, 0]
click at [152, 772] on body "Rich Text Area. Press ALT-0 for help." at bounding box center [650, 819] width 1165 height 198
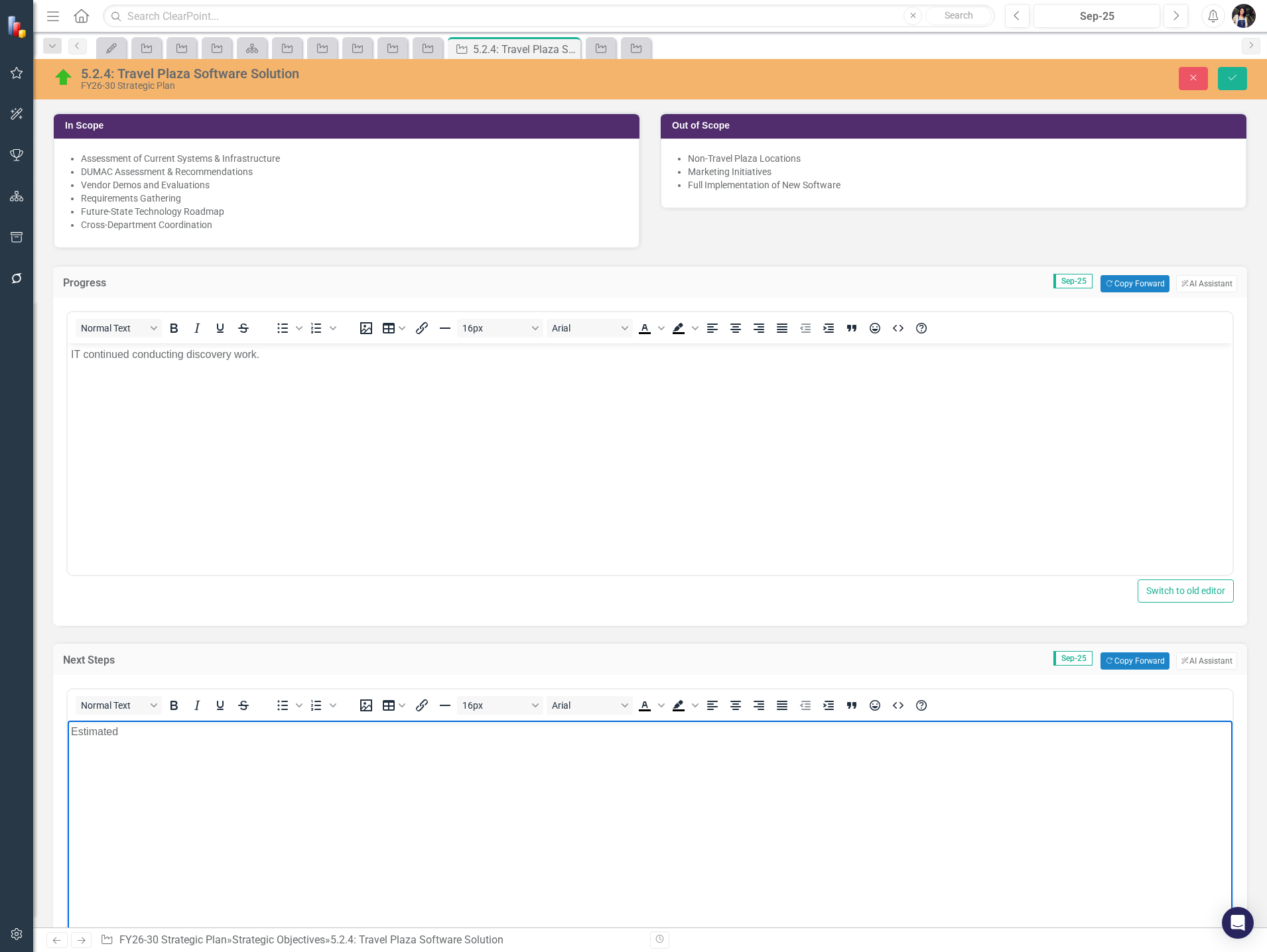
drag, startPoint x: 629, startPoint y: 1671, endPoint x: 394, endPoint y: 809, distance: 893.5
click at [394, 809] on body "Estimated" at bounding box center [650, 819] width 1165 height 198
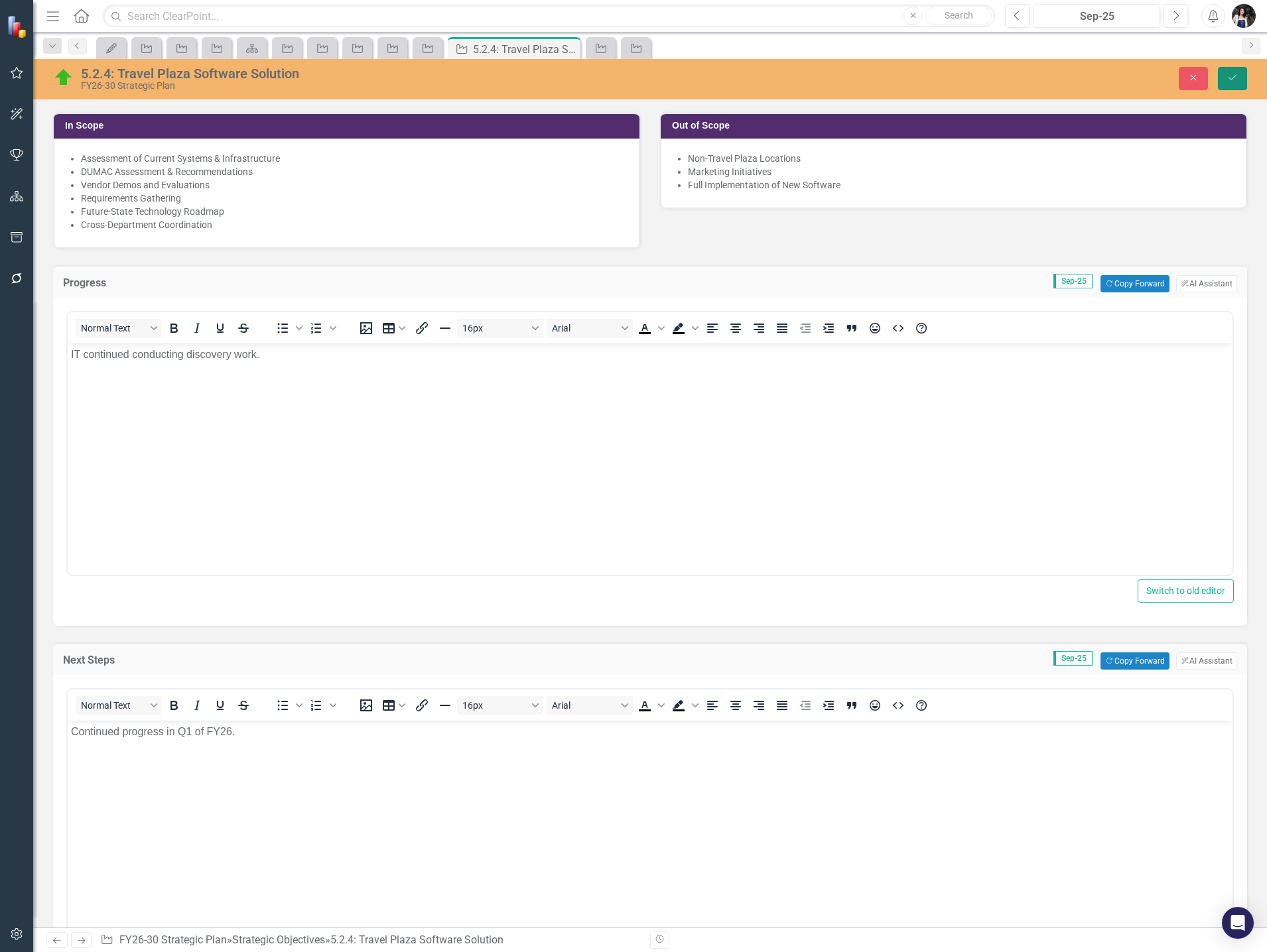
click at [1237, 79] on icon "Save" at bounding box center [1232, 77] width 12 height 9
